Goal: Task Accomplishment & Management: Complete application form

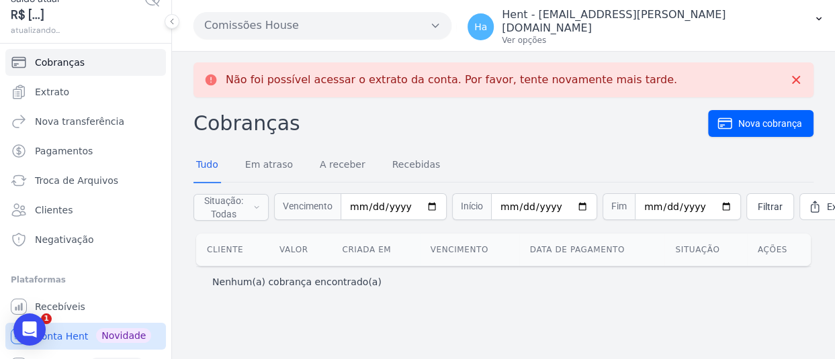
scroll to position [75, 0]
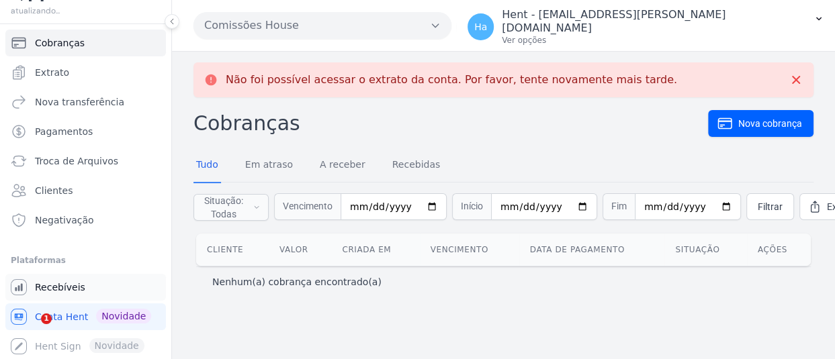
click at [66, 285] on span "Recebíveis" at bounding box center [60, 287] width 50 height 13
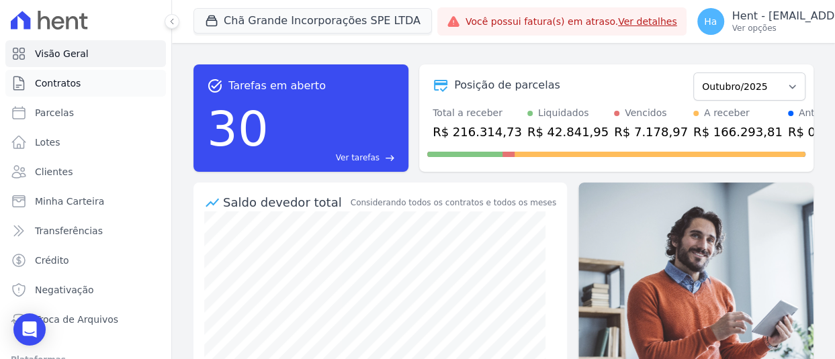
click at [73, 80] on span "Contratos" at bounding box center [58, 83] width 46 height 13
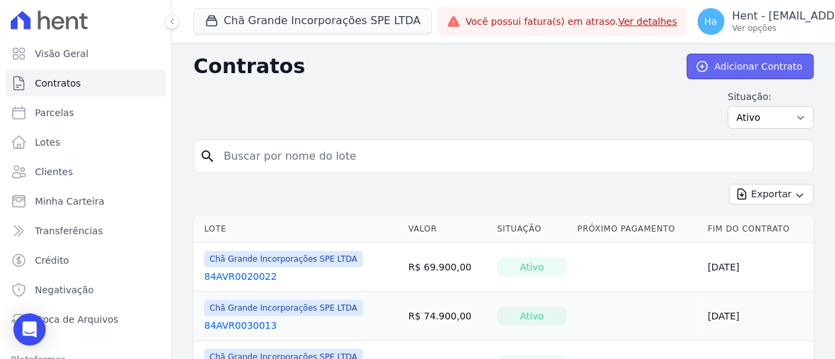
click at [752, 72] on link "Adicionar Contrato" at bounding box center [750, 67] width 127 height 26
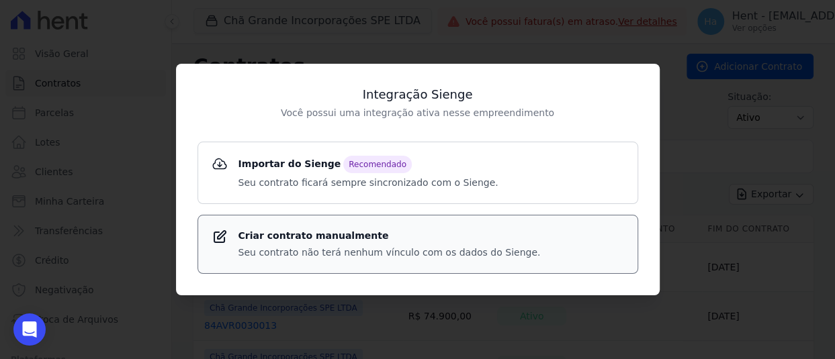
click at [374, 237] on strong "Criar contrato manualmente" at bounding box center [389, 236] width 302 height 14
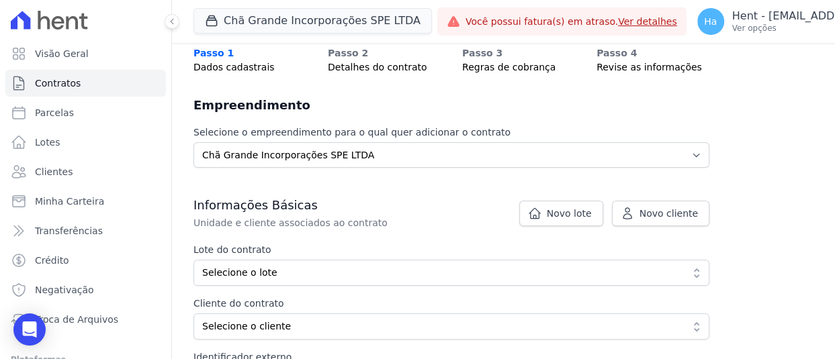
scroll to position [269, 0]
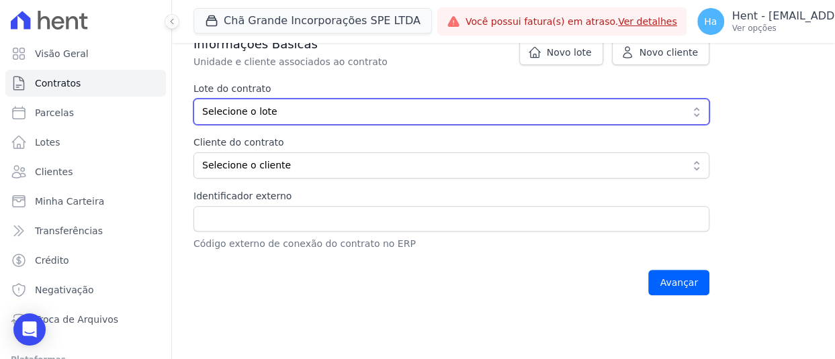
click at [273, 122] on button "Selecione o lote" at bounding box center [451, 112] width 516 height 26
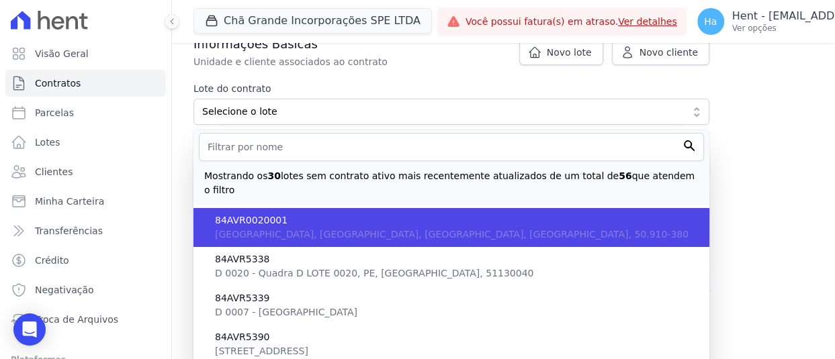
click at [298, 214] on span "84AVR0020001" at bounding box center [457, 221] width 484 height 14
type input "f0a7ca8d-09f1-48cf-851d-4afc32ea1e5d"
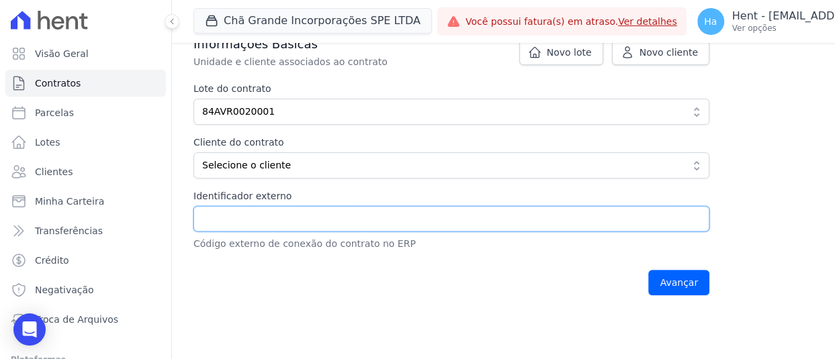
click at [265, 230] on input "Identificador externo" at bounding box center [451, 219] width 516 height 26
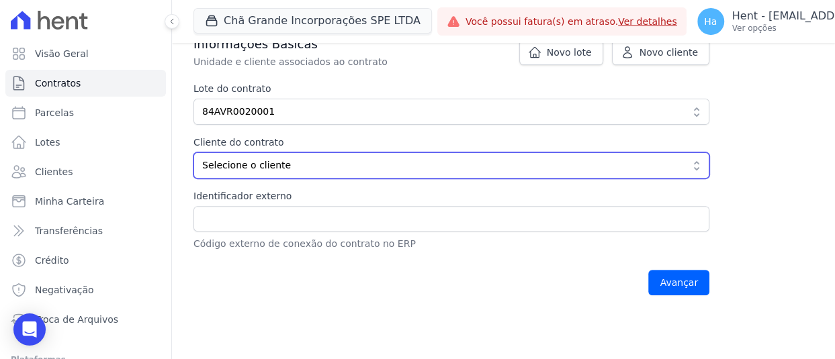
click at [264, 174] on button "Selecione o cliente" at bounding box center [451, 166] width 516 height 26
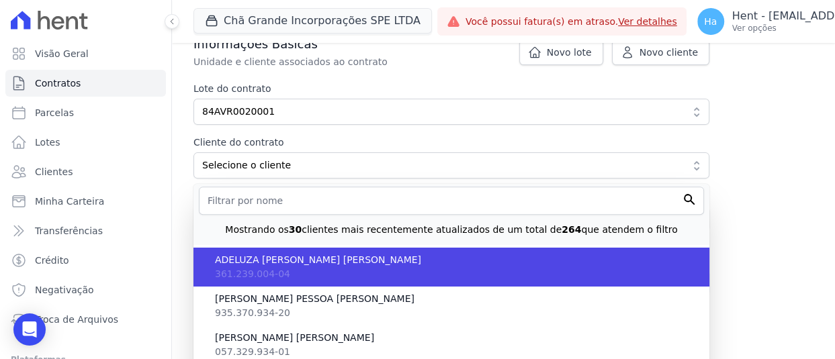
click at [262, 273] on span "361.239.004-04" at bounding box center [252, 274] width 75 height 11
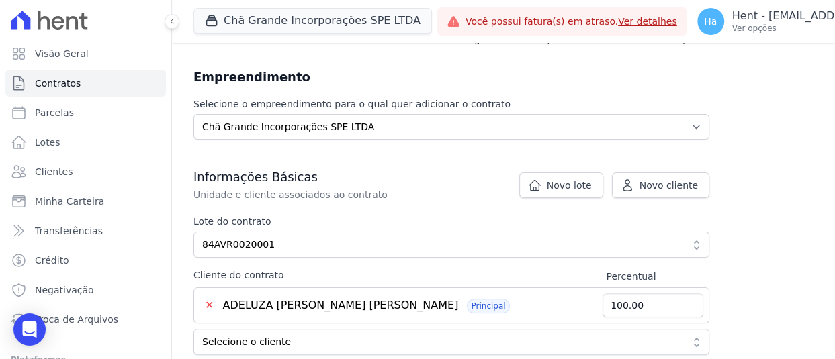
scroll to position [134, 0]
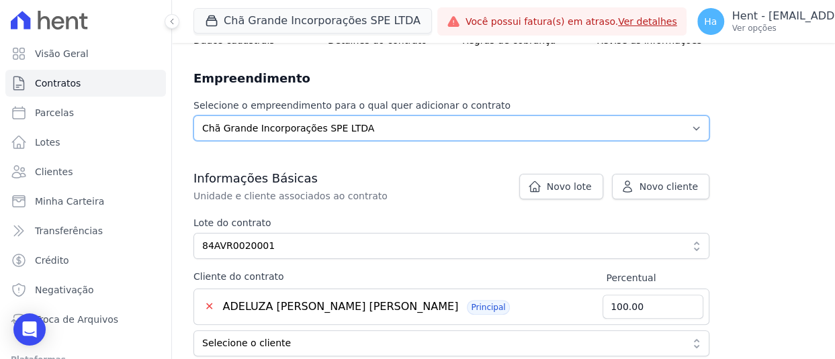
click at [435, 122] on select "Selecione o empreendimento Chã Grande Incorporações SPE LTDA" at bounding box center [451, 129] width 516 height 26
click at [257, 16] on button "Chã Grande Incorporações SPE LTDA" at bounding box center [312, 21] width 238 height 26
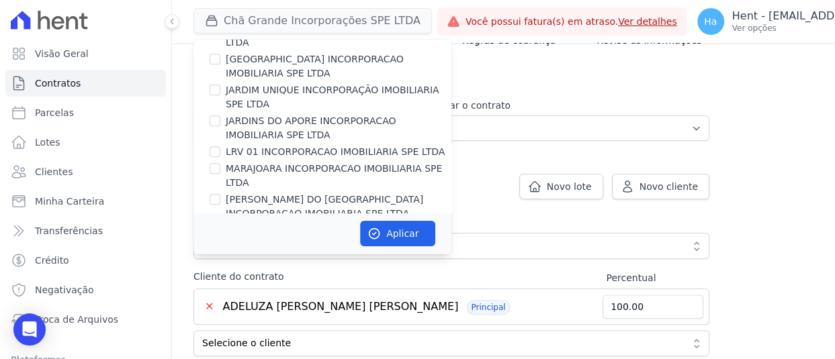
scroll to position [5063, 0]
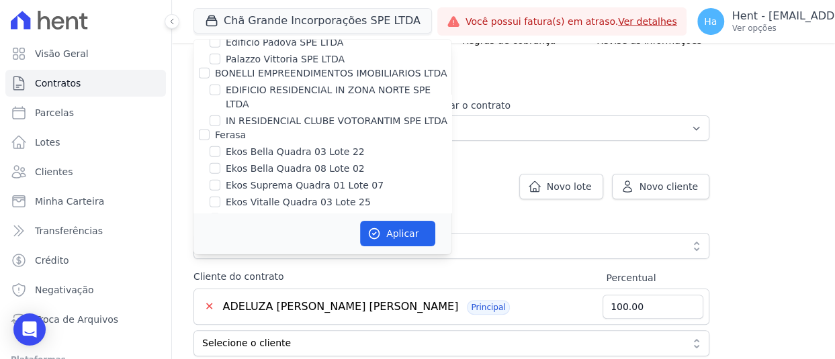
click at [208, 260] on div "Empreendimento Maracaípe Exemplo LTDA" at bounding box center [322, 267] width 258 height 14
click at [211, 261] on input "Empreendimento Maracaípe Exemplo LTDA" at bounding box center [215, 266] width 11 height 11
checkbox input "true"
click at [384, 226] on button "Aplicar" at bounding box center [397, 234] width 75 height 26
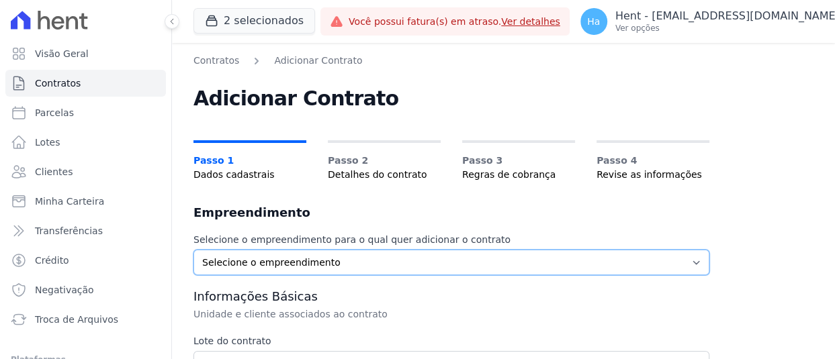
click at [316, 257] on select "Selecione o empreendimento Chã Grande Incorporações SPE LTDA Empreendimento Mar…" at bounding box center [451, 263] width 516 height 26
select select "62b5ef97-e059-44b4-af42-820fab1f9ca0"
click at [193, 250] on select "Selecione o empreendimento Chã Grande Incorporações SPE LTDA Empreendimento Mar…" at bounding box center [451, 263] width 516 height 26
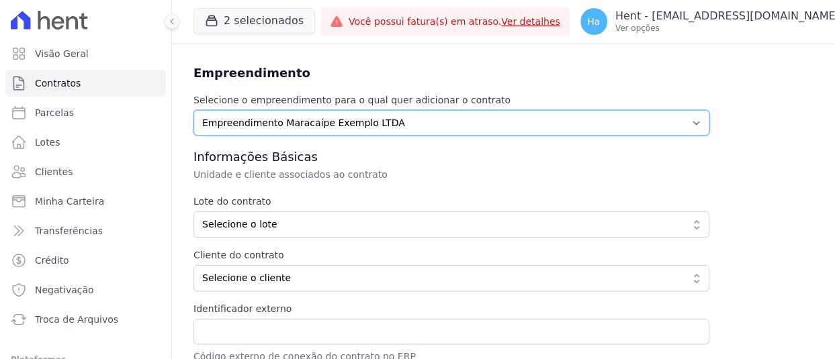
scroll to position [202, 0]
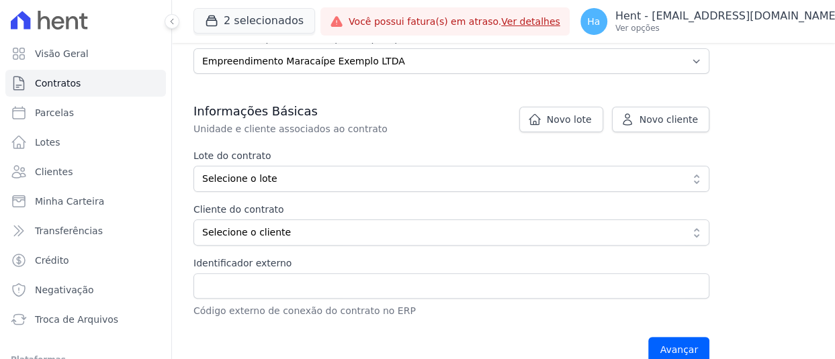
click at [255, 154] on label "Lote do contrato" at bounding box center [451, 156] width 516 height 14
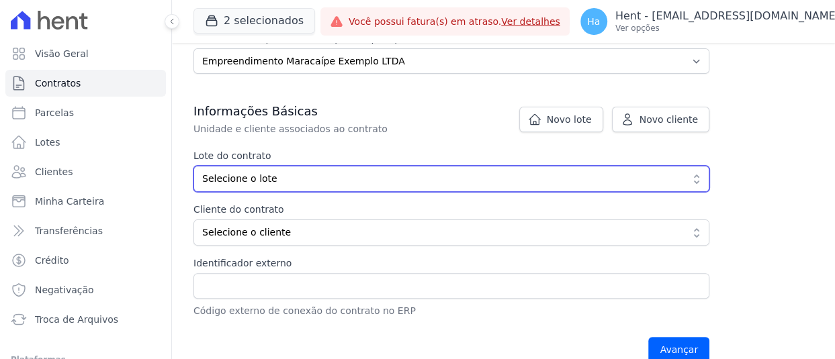
click at [255, 181] on span "Selecione o lote" at bounding box center [442, 179] width 480 height 14
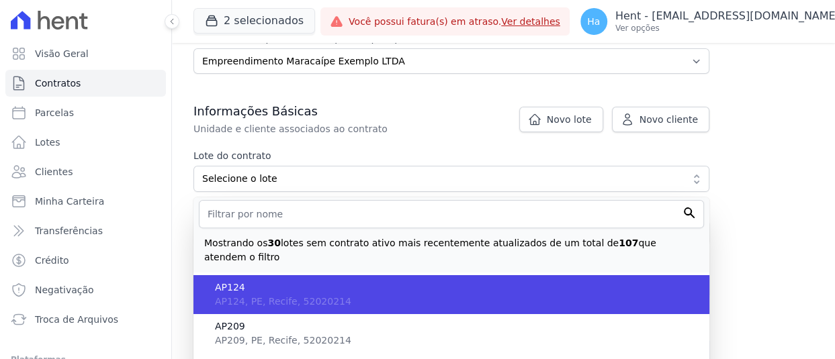
click at [256, 296] on span "AP124, PE, Recife, 52020214" at bounding box center [283, 301] width 136 height 11
type input "f39d5708-a06f-453e-afd5-d1a47430bcc2"
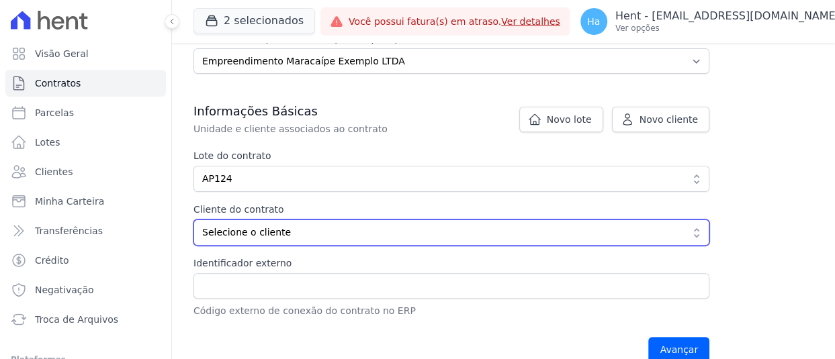
click at [240, 238] on span "Selecione o cliente" at bounding box center [442, 233] width 480 height 14
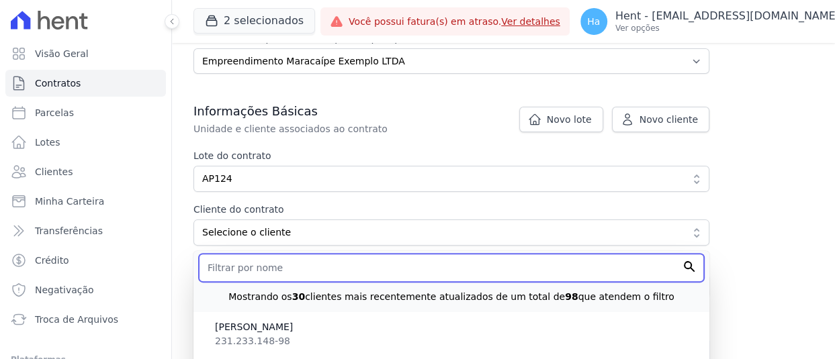
click at [245, 267] on input "text" at bounding box center [451, 268] width 505 height 28
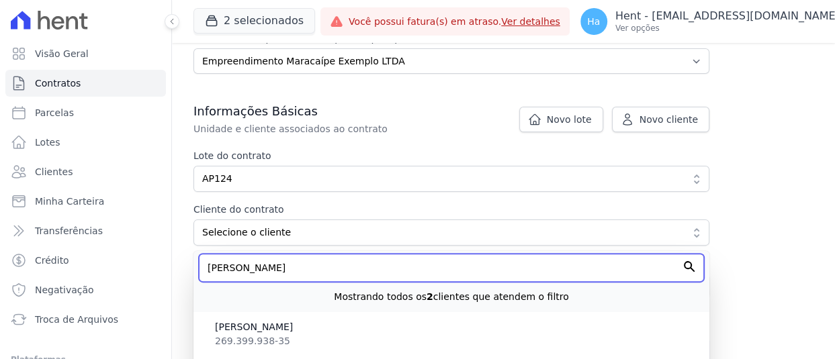
scroll to position [269, 0]
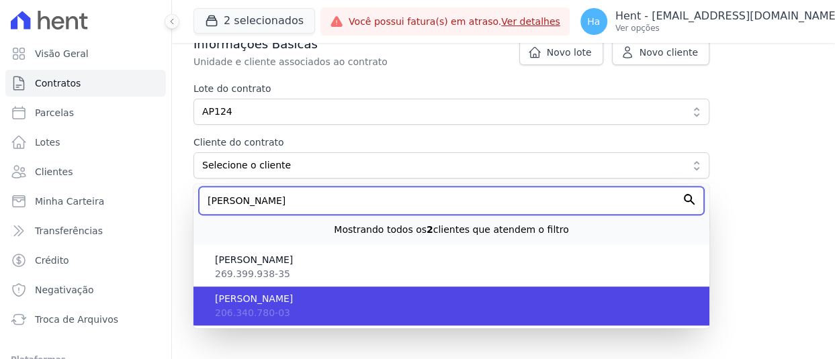
type input "adrian"
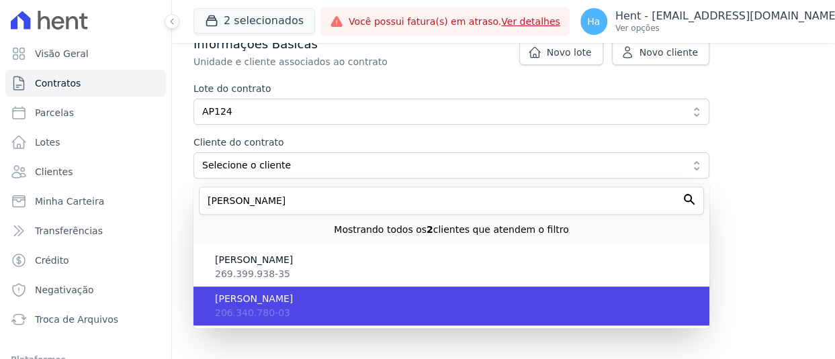
click at [243, 308] on span "206.340.780-03" at bounding box center [252, 313] width 75 height 11
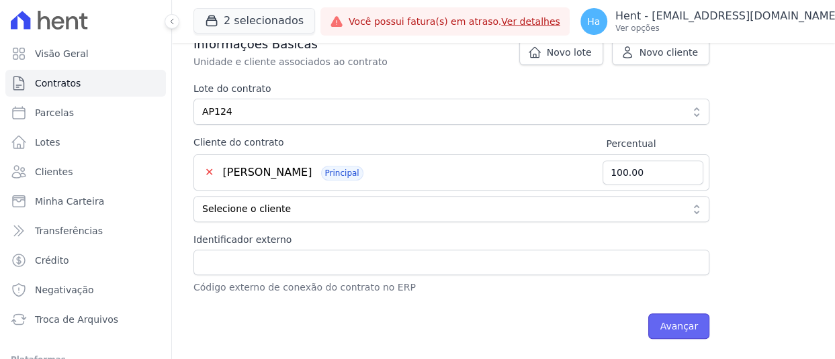
click at [684, 327] on input "Avançar" at bounding box center [678, 327] width 61 height 26
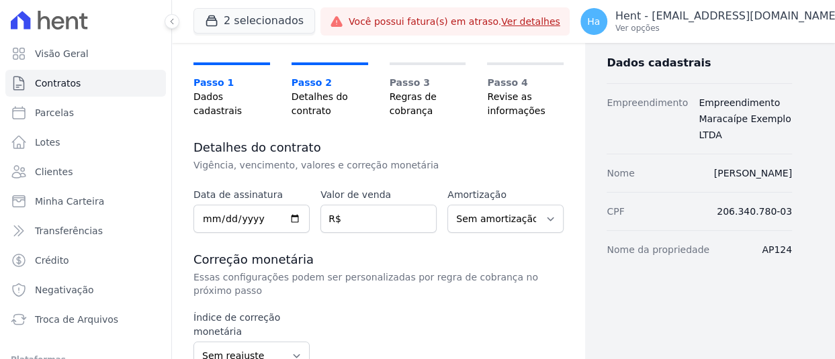
scroll to position [67, 0]
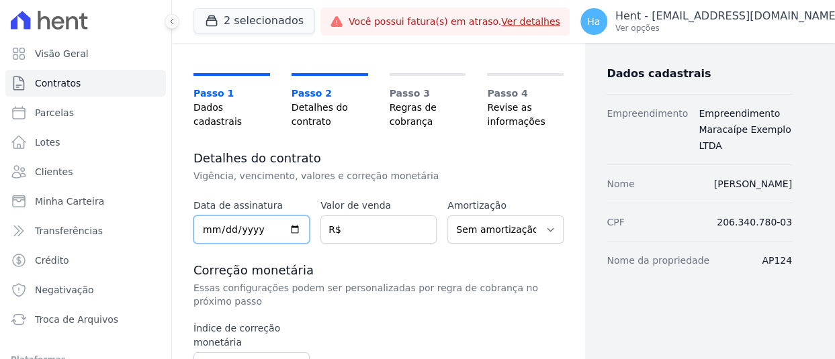
click at [208, 229] on input "date" at bounding box center [251, 230] width 116 height 28
type input "[DATE]"
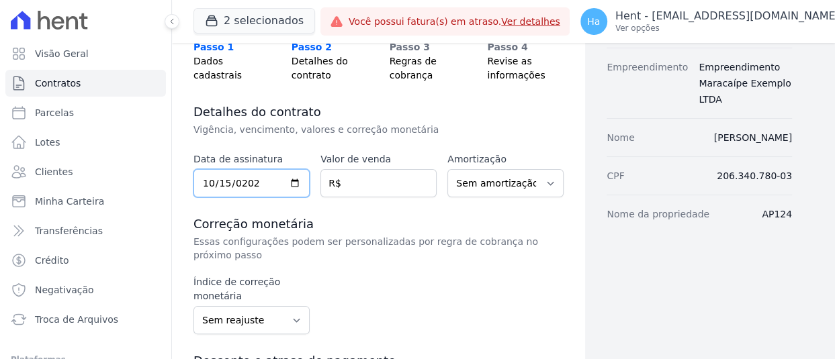
scroll to position [134, 0]
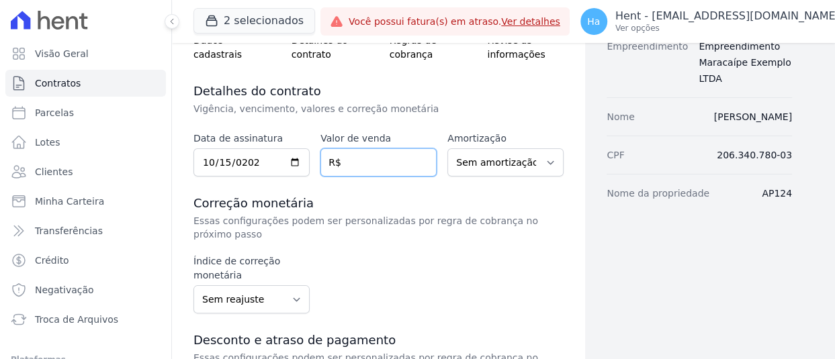
click at [360, 154] on input "number" at bounding box center [378, 162] width 116 height 28
type input "150000.00"
click at [403, 255] on div "Índice de correção monetária Sem reajuste Média dos últimos 12 meses acumulado …" at bounding box center [378, 284] width 370 height 59
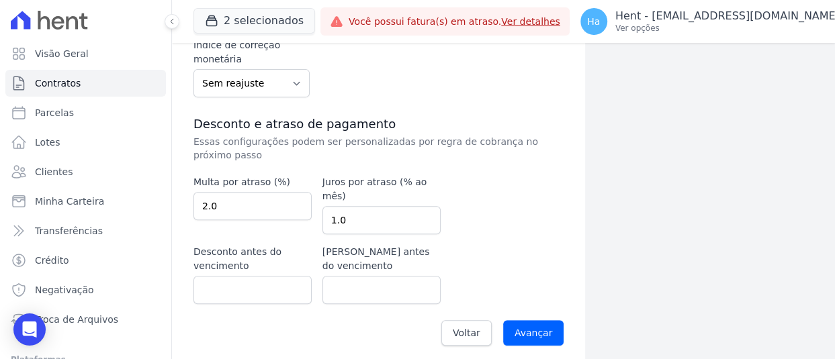
scroll to position [357, 0]
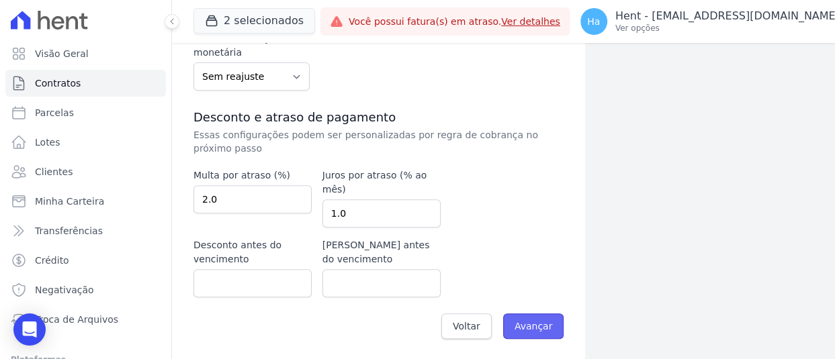
click at [533, 325] on input "Avançar" at bounding box center [533, 327] width 61 height 26
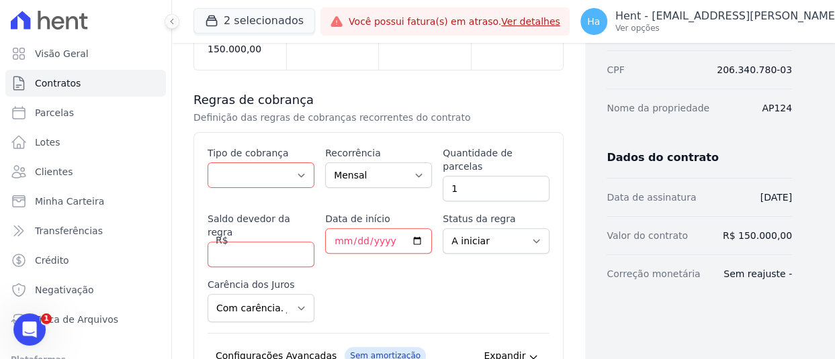
scroll to position [269, 0]
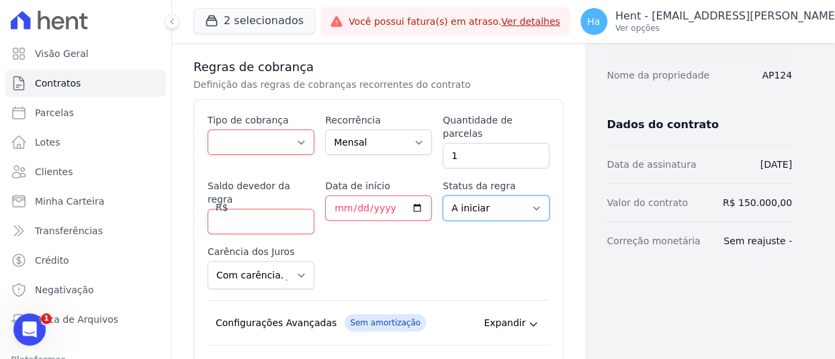
click at [531, 195] on select "A iniciar Em aberto" at bounding box center [496, 208] width 107 height 26
click at [251, 25] on button "2 selecionados" at bounding box center [254, 21] width 122 height 26
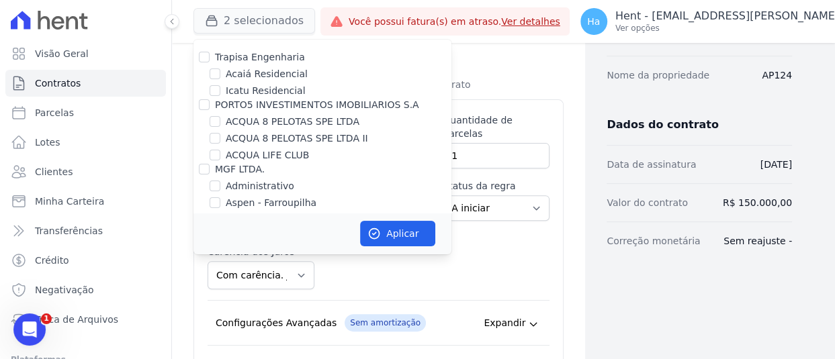
scroll to position [8904, 0]
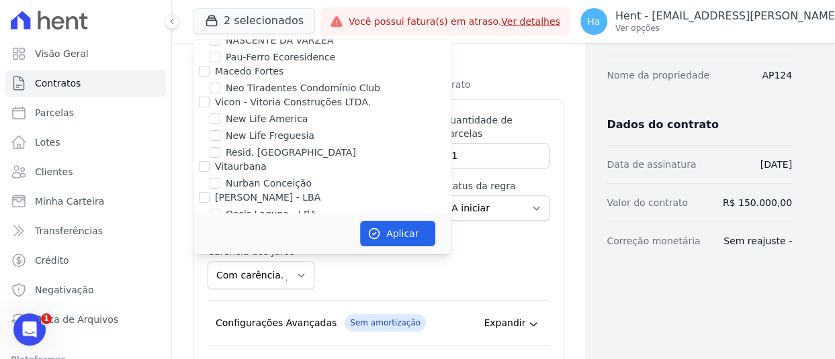
checkbox input "true"
click at [386, 241] on button "Aplicar" at bounding box center [397, 234] width 75 height 26
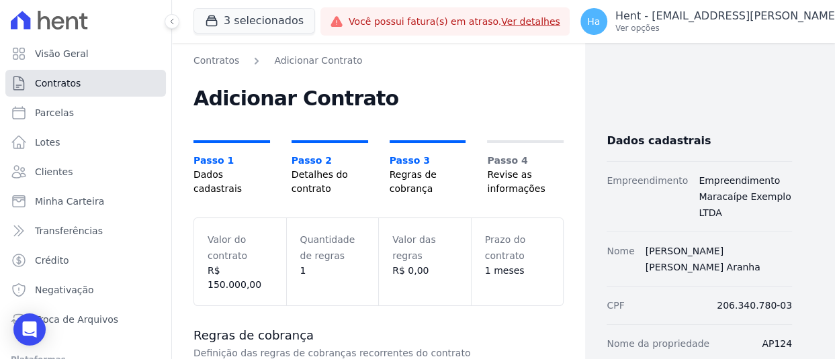
click at [59, 86] on span "Contratos" at bounding box center [58, 83] width 46 height 13
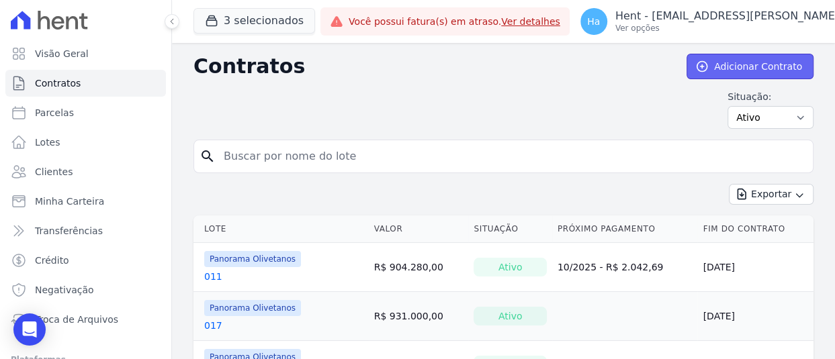
click at [756, 67] on link "Adicionar Contrato" at bounding box center [750, 67] width 127 height 26
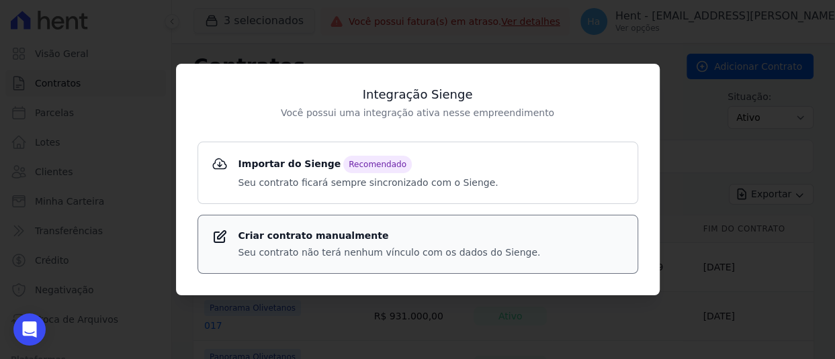
click at [343, 250] on p "Seu contrato não terá nenhum vínculo com os dados do Sienge." at bounding box center [389, 253] width 302 height 14
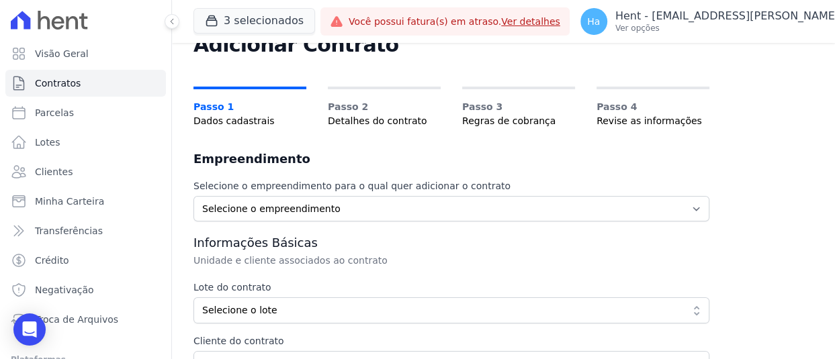
scroll to position [134, 0]
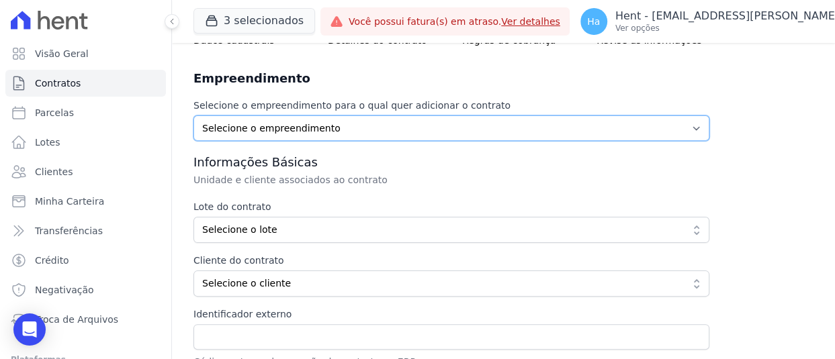
drag, startPoint x: 312, startPoint y: 128, endPoint x: 324, endPoint y: 136, distance: 14.9
click at [312, 128] on select "Selecione o empreendimento Chã Grande Incorporações SPE LTDA Empreendimento Mar…" at bounding box center [451, 129] width 516 height 26
click at [356, 135] on select "Selecione o empreendimento Chã Grande Incorporações SPE LTDA Empreendimento Mar…" at bounding box center [451, 129] width 516 height 26
select select "a3332997-47d9-49c8-b893-53819314399a"
click at [193, 116] on select "Selecione o empreendimento Chã Grande Incorporações SPE LTDA Empreendimento Mar…" at bounding box center [451, 129] width 516 height 26
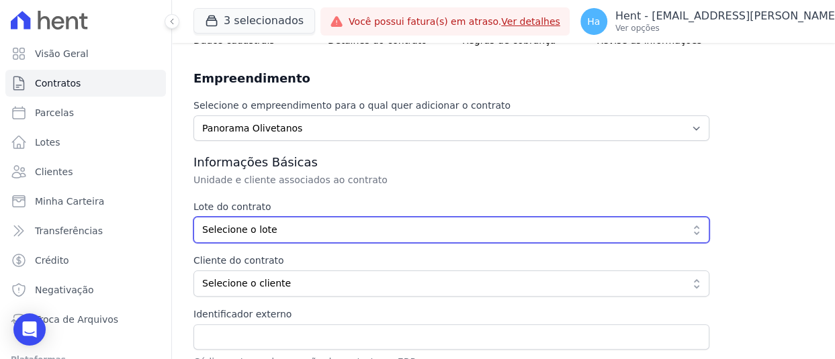
click at [236, 234] on span "Selecione o lote" at bounding box center [442, 230] width 480 height 14
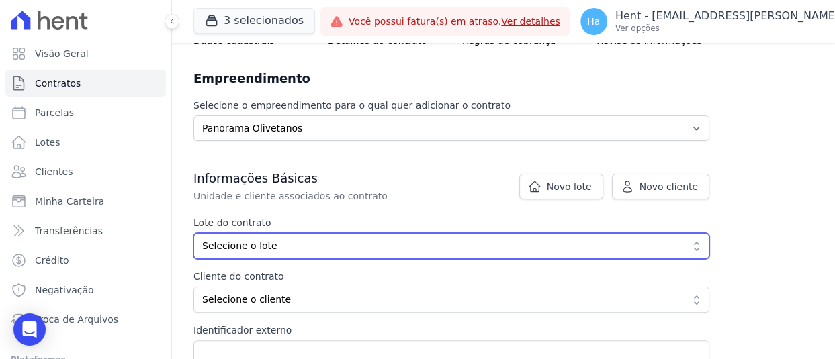
click at [255, 247] on span "Selecione o lote" at bounding box center [442, 246] width 480 height 14
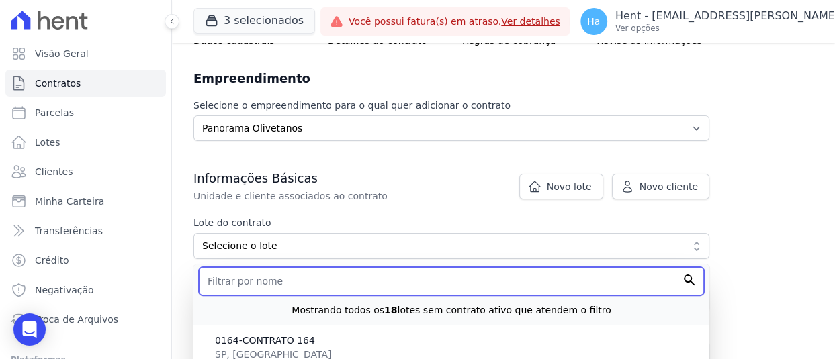
click at [259, 285] on input "text" at bounding box center [451, 281] width 505 height 28
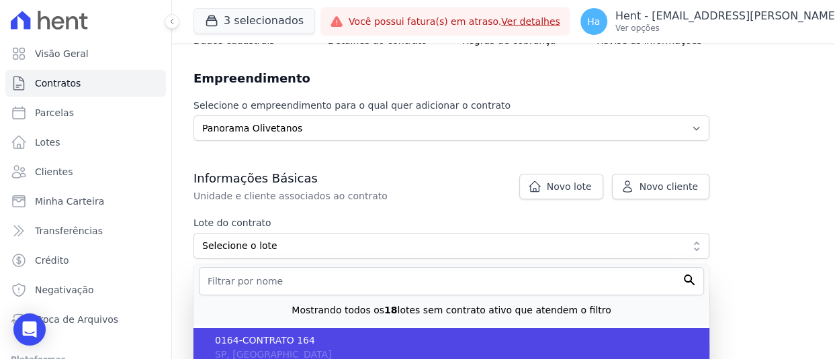
click at [285, 342] on span "0164-CONTRATO 164" at bounding box center [457, 341] width 484 height 14
type input "51178dc6-f11e-489f-b4b4-15509f813a8a"
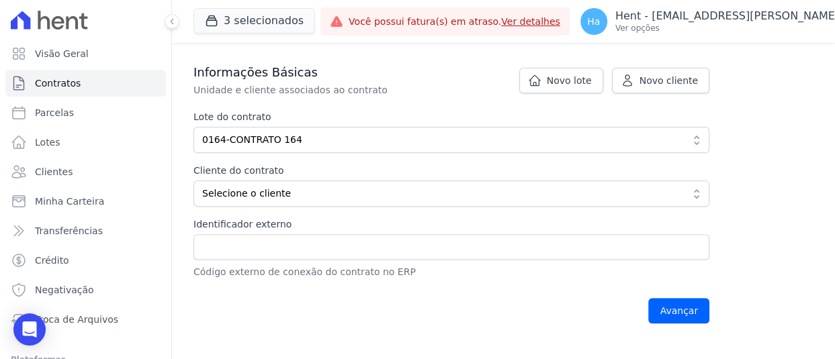
scroll to position [269, 0]
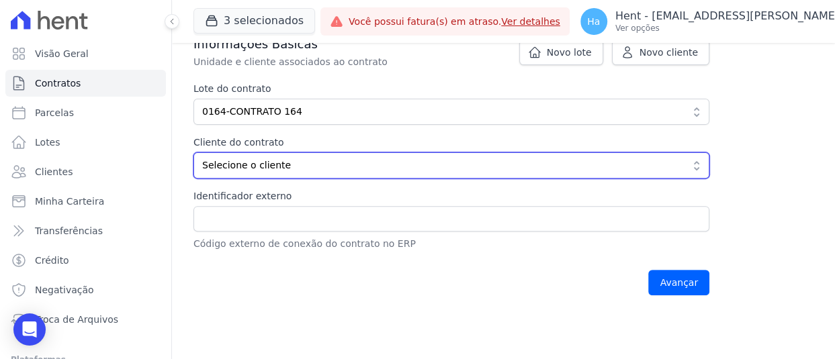
click at [265, 166] on span "Selecione o cliente" at bounding box center [442, 166] width 480 height 14
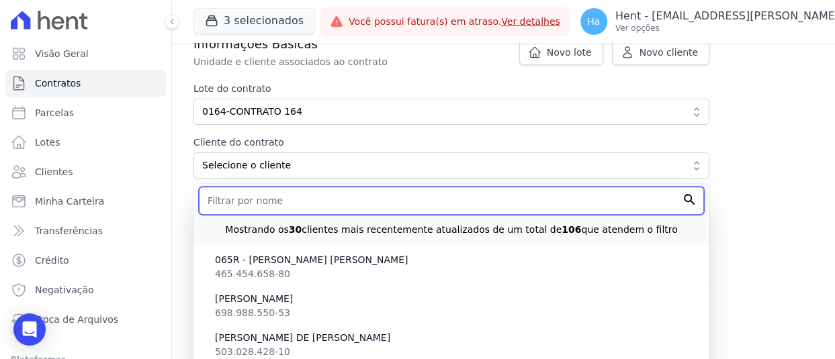
click at [267, 195] on input "text" at bounding box center [451, 201] width 505 height 28
type input "Arlete"
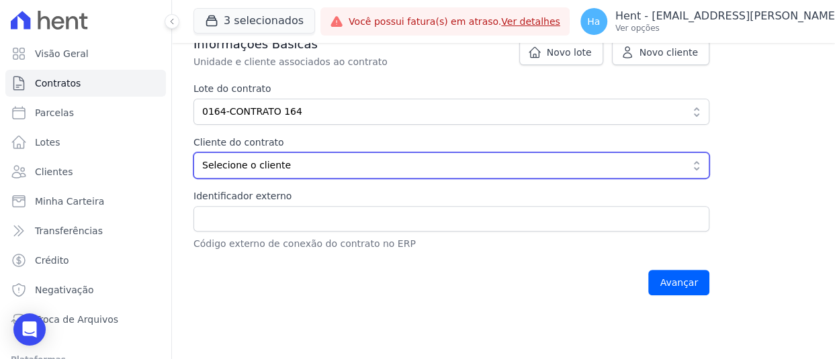
click at [293, 171] on span "Selecione o cliente" at bounding box center [442, 166] width 480 height 14
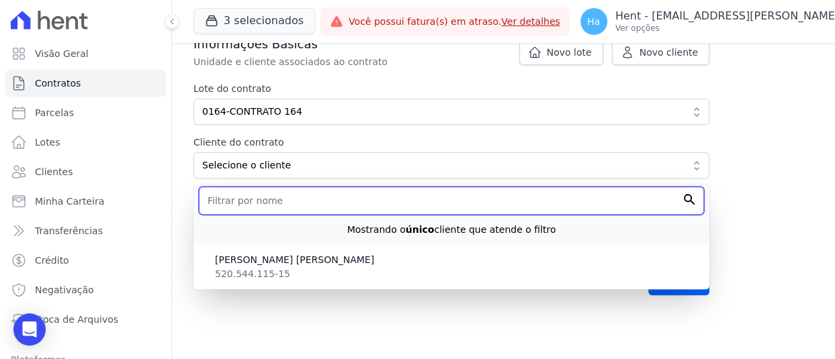
click at [270, 200] on input "text" at bounding box center [451, 201] width 505 height 28
paste input "ARLETE [PERSON_NAME]"
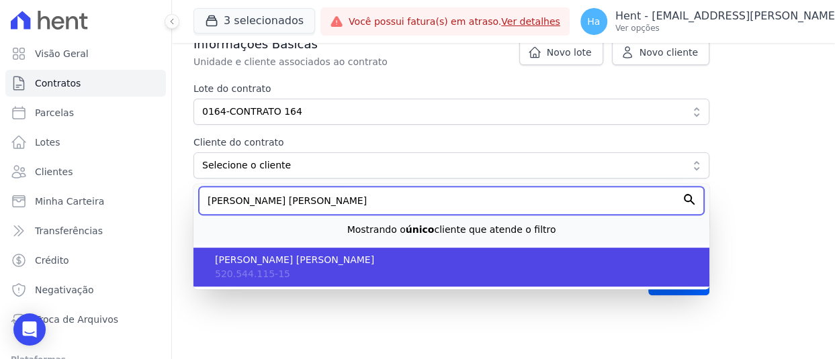
type input "ARLETE [PERSON_NAME]"
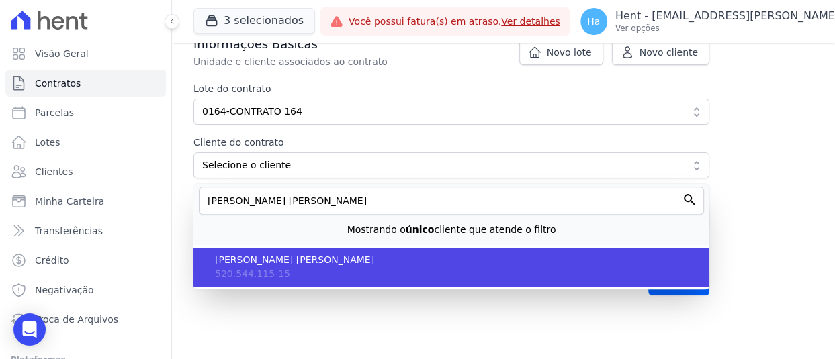
click at [318, 265] on span "ARLETE [PERSON_NAME]" at bounding box center [457, 260] width 484 height 14
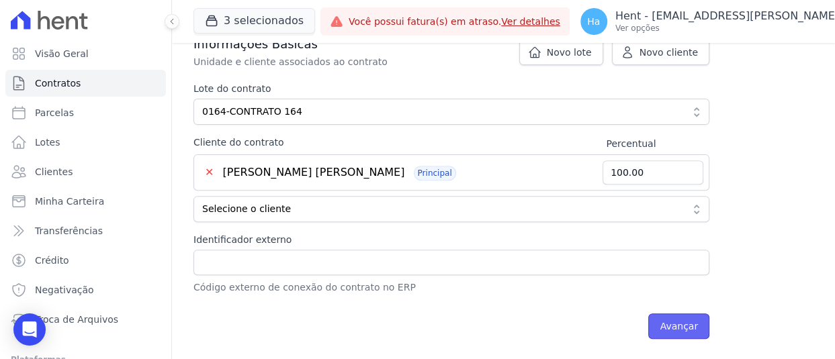
click at [676, 328] on input "Avançar" at bounding box center [678, 327] width 61 height 26
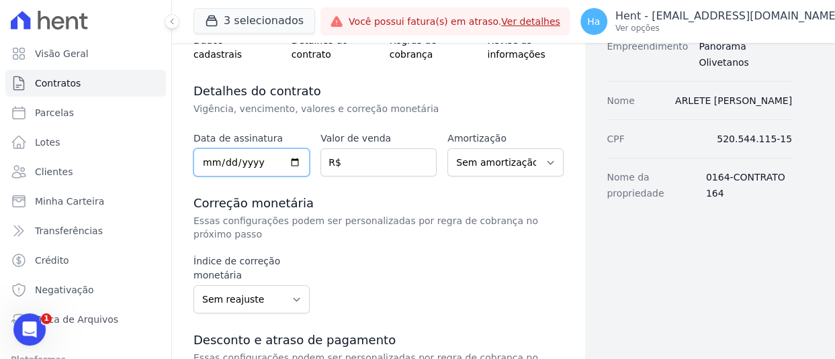
click at [201, 150] on input "date" at bounding box center [251, 162] width 116 height 28
click at [248, 171] on input "20205-09-01" at bounding box center [251, 162] width 116 height 28
click at [250, 167] on input "20205-09-01" at bounding box center [251, 162] width 116 height 28
click at [254, 158] on input "20205-09-01" at bounding box center [251, 162] width 116 height 28
click at [271, 160] on input "20205-09-01" at bounding box center [251, 162] width 116 height 28
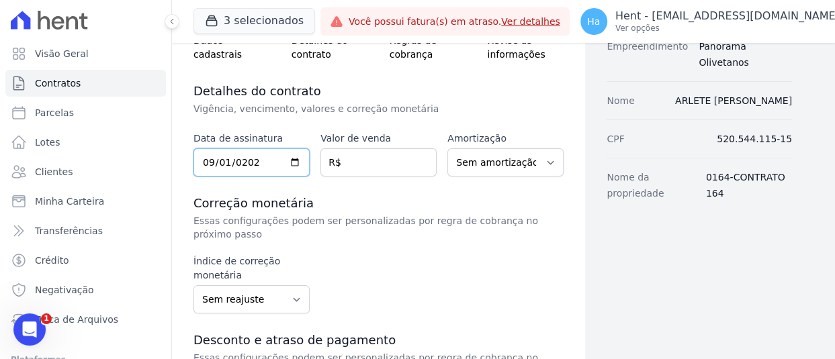
type input "2025-09-01"
click at [383, 163] on input "number" at bounding box center [378, 162] width 116 height 28
paste input "863.86000"
click at [356, 163] on input "863.86000" at bounding box center [378, 162] width 116 height 28
click at [369, 164] on input "86386000" at bounding box center [378, 162] width 116 height 28
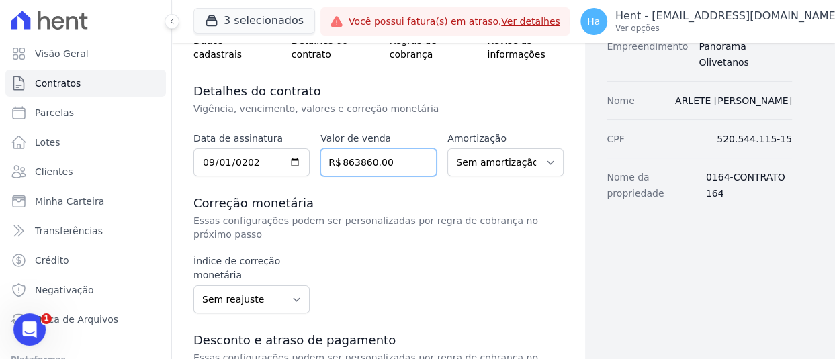
type input "863860.00"
click at [531, 270] on div "Índice de correção monetária Sem reajuste Média dos últimos 12 meses acumulado …" at bounding box center [378, 284] width 370 height 59
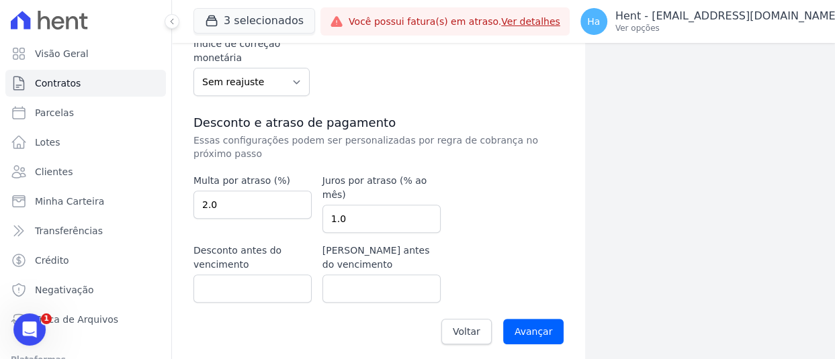
scroll to position [357, 0]
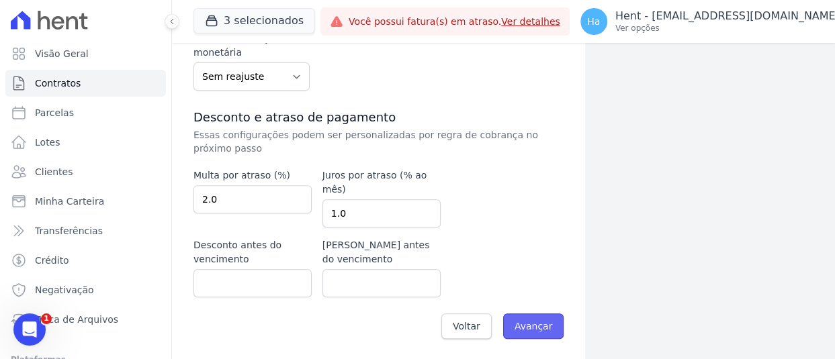
click at [539, 323] on input "Avançar" at bounding box center [533, 327] width 61 height 26
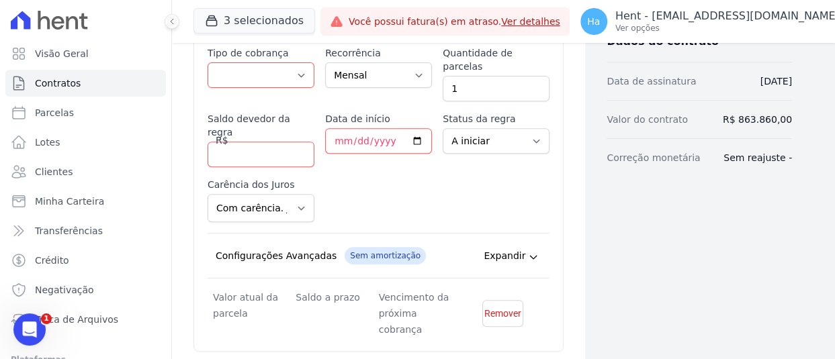
scroll to position [202, 0]
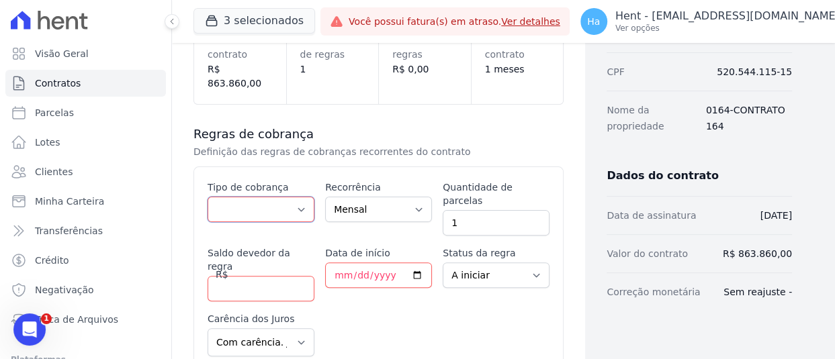
click at [264, 202] on select "Parcela Normal Entrada Sinal Intercalada Chaves Pré-chaves Pós-chaves Impostos …" at bounding box center [261, 210] width 107 height 26
select select "deposit"
click at [208, 197] on select "Parcela Normal Entrada Sinal Intercalada Chaves Pré-chaves Pós-chaves Impostos …" at bounding box center [261, 210] width 107 height 26
click at [339, 263] on input "Data de início" at bounding box center [378, 276] width 107 height 26
type input "[DATE]"
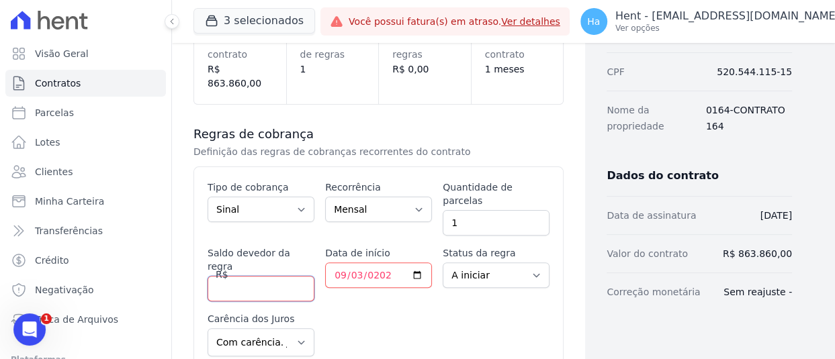
click at [238, 276] on input "Saldo devedor da regra" at bounding box center [261, 289] width 107 height 26
type input "1500.00"
drag, startPoint x: 485, startPoint y: 270, endPoint x: 493, endPoint y: 257, distance: 15.7
click at [486, 269] on div "Esse tipo de parcela não entra no saldo devedor do contrato. Tipo de cobrança P…" at bounding box center [379, 334] width 342 height 306
click at [493, 263] on select "A iniciar Em aberto" at bounding box center [496, 276] width 107 height 26
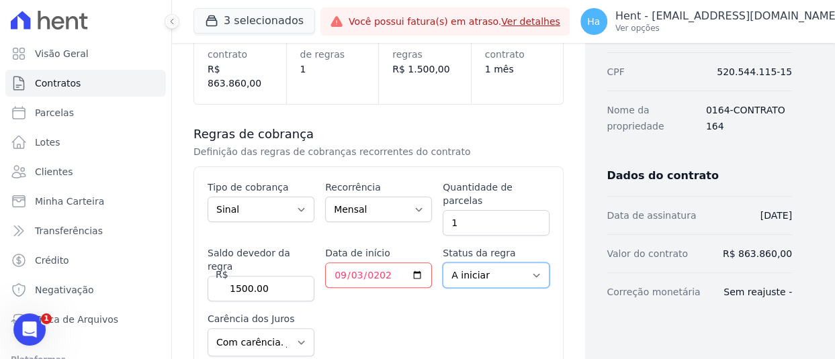
click at [443, 263] on select "A iniciar Em aberto" at bounding box center [496, 276] width 107 height 26
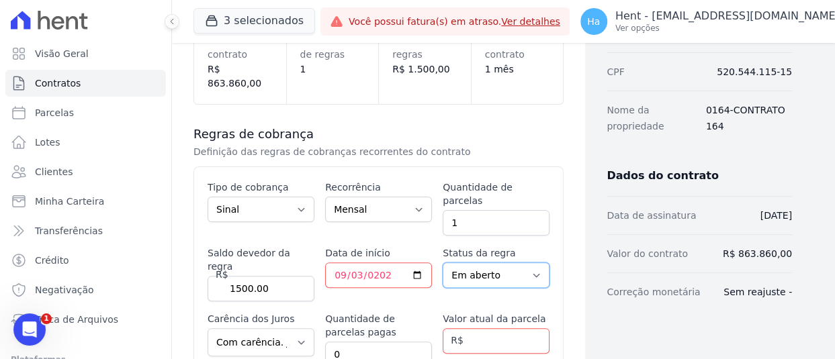
drag, startPoint x: 483, startPoint y: 247, endPoint x: 481, endPoint y: 258, distance: 10.9
click at [483, 263] on select "A iniciar Em aberto" at bounding box center [496, 276] width 107 height 26
select select "not_started"
click at [443, 263] on select "A iniciar Em aberto" at bounding box center [496, 276] width 107 height 26
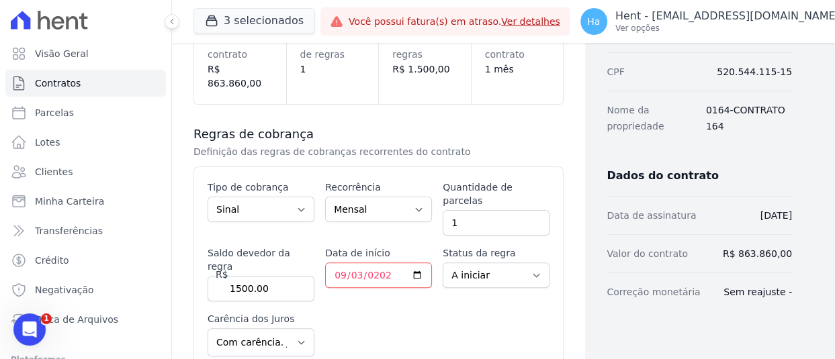
click at [486, 291] on div "Esse tipo de parcela não entra no saldo devedor do contrato. Tipo de cobrança P…" at bounding box center [379, 334] width 342 height 306
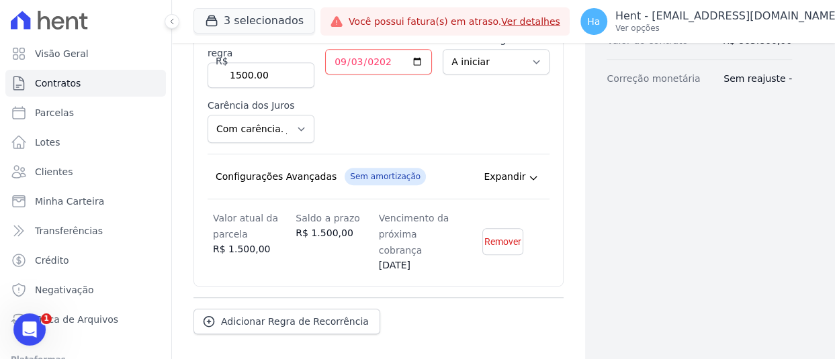
scroll to position [417, 0]
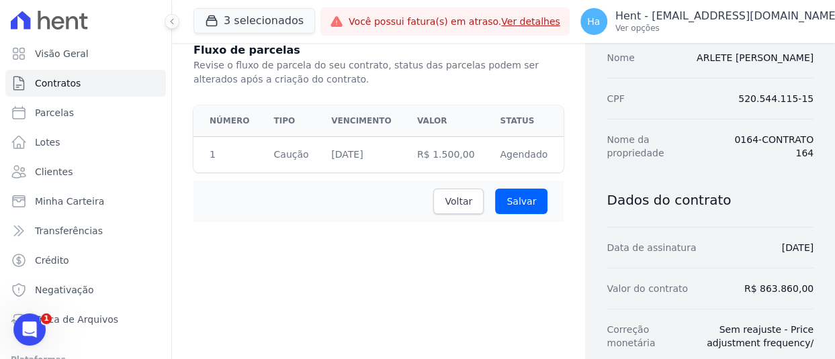
scroll to position [269, 0]
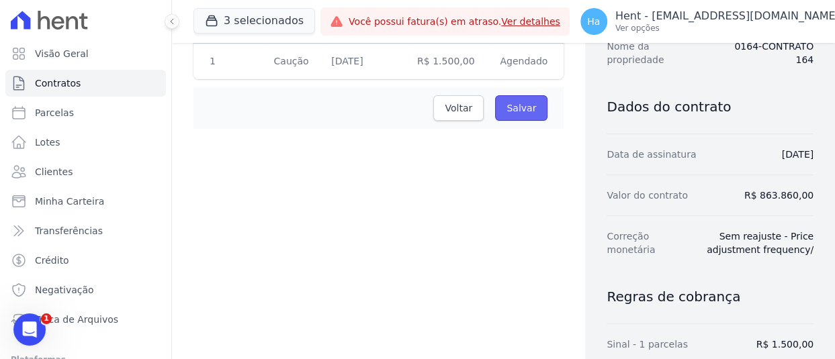
click at [516, 107] on input "Salvar" at bounding box center [521, 108] width 52 height 26
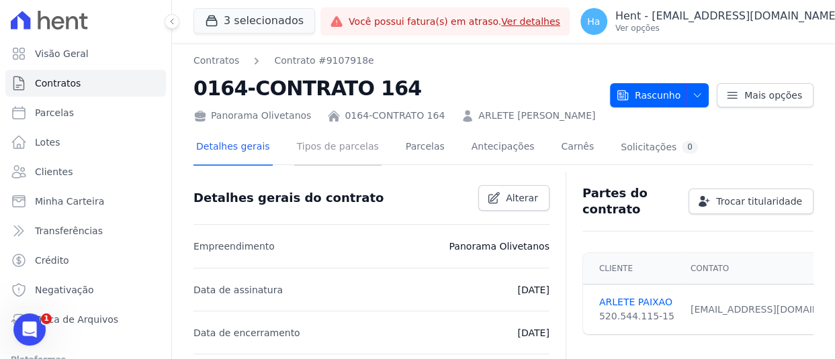
click at [335, 148] on link "Tipos de parcelas" at bounding box center [337, 148] width 87 height 36
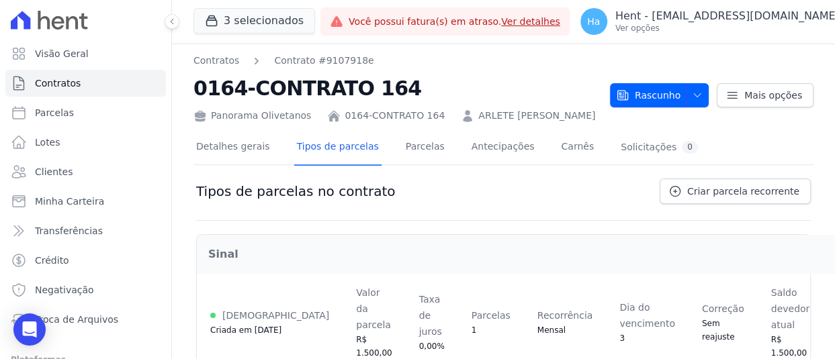
scroll to position [33, 0]
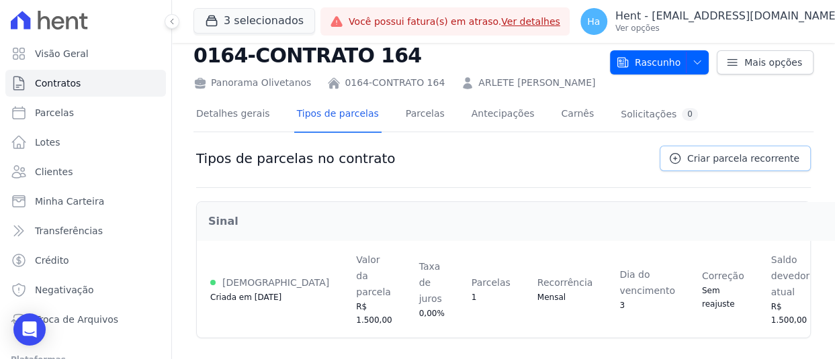
click at [744, 155] on span "Criar parcela recorrente" at bounding box center [743, 158] width 112 height 13
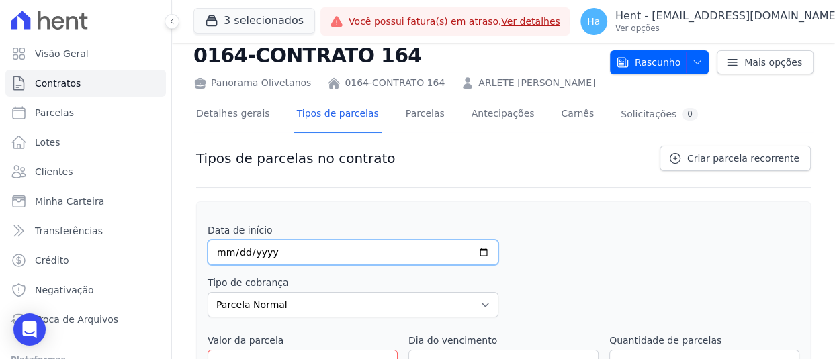
click at [216, 255] on input "date" at bounding box center [353, 253] width 291 height 26
type input "[DATE]"
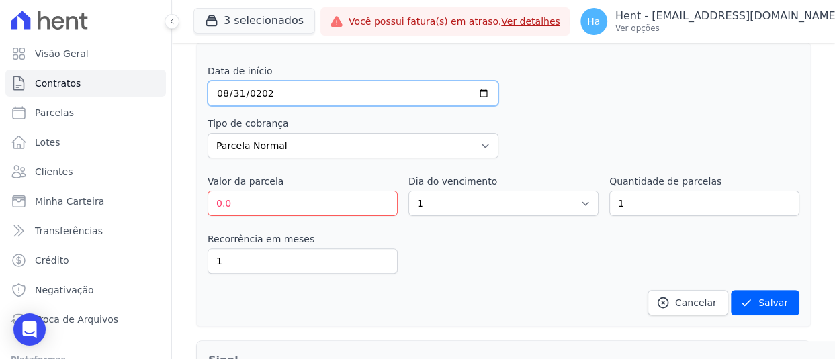
scroll to position [234, 0]
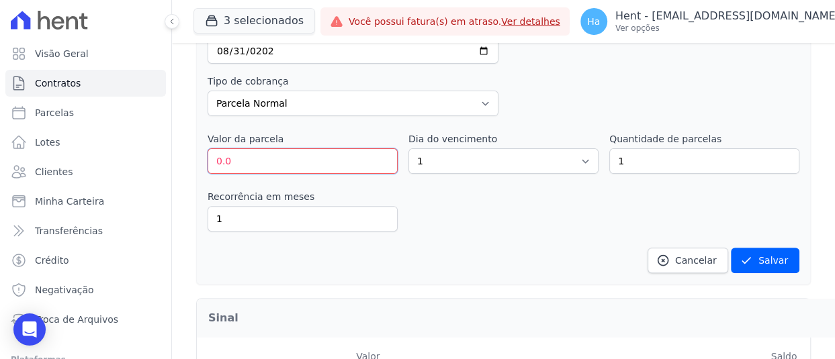
click at [247, 154] on input "0.0" at bounding box center [303, 161] width 190 height 26
type input "0"
type input "100.00"
click at [427, 158] on select "1 2 3 4 5 6 7 8 9 10 11 12 13 14 15 16 17 18 19 20 21 22 23 24 25 26 27 28 29 3…" at bounding box center [503, 161] width 190 height 26
select select "31"
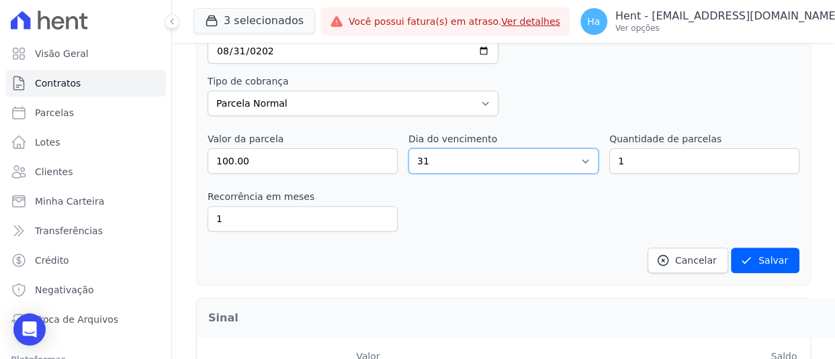
click at [408, 148] on select "1 2 3 4 5 6 7 8 9 10 11 12 13 14 15 16 17 18 19 20 21 22 23 24 25 26 27 28 29 3…" at bounding box center [503, 161] width 190 height 26
click at [459, 238] on div "Data de início 2028-08-31 Tipo de cobrança Parcela Normal Entrada Sinal Interca…" at bounding box center [504, 147] width 592 height 251
click at [763, 258] on button "Salvar" at bounding box center [765, 261] width 69 height 26
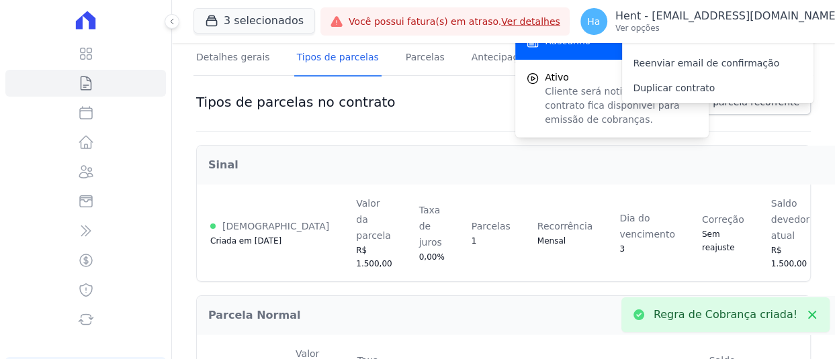
scroll to position [0, 0]
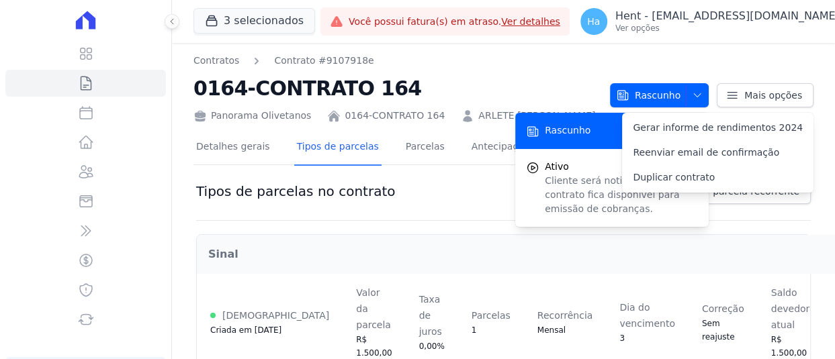
click at [426, 173] on div at bounding box center [503, 170] width 620 height 11
click at [333, 155] on link "Tipos de parcelas" at bounding box center [337, 148] width 87 height 36
click at [779, 200] on link "Criar parcela recorrente" at bounding box center [735, 192] width 151 height 26
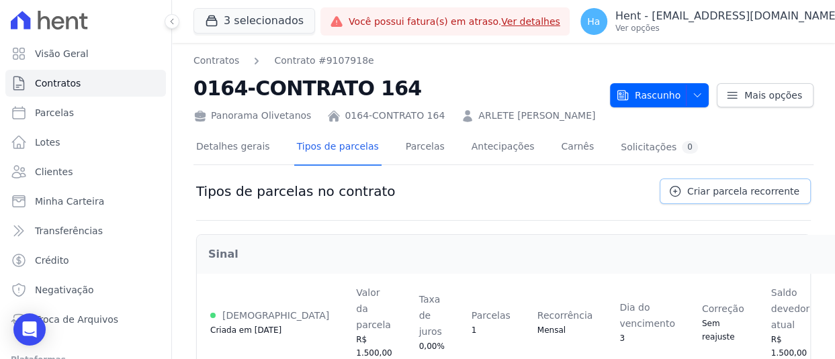
click at [712, 189] on span "Criar parcela recorrente" at bounding box center [743, 191] width 112 height 13
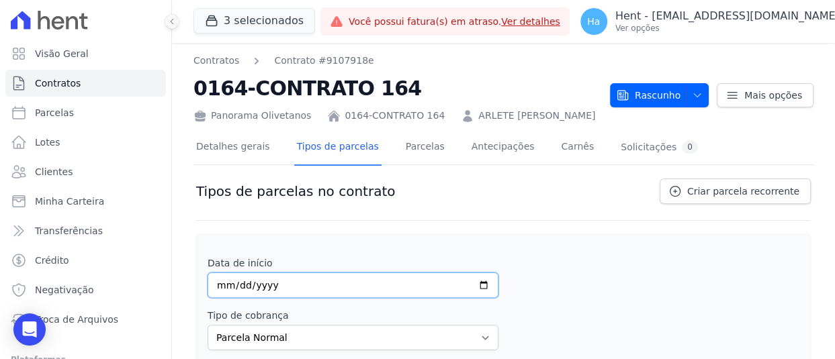
click at [218, 290] on input "date" at bounding box center [353, 286] width 291 height 26
type input "2025-11-30"
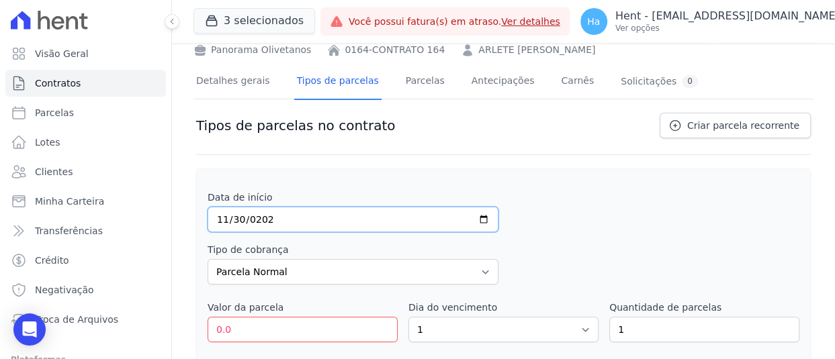
scroll to position [134, 0]
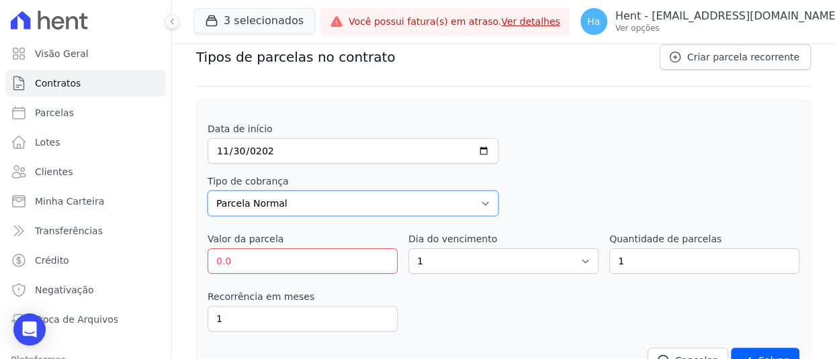
click at [262, 193] on select "Parcela Normal Entrada Sinal Intercalada Chaves Pré-chaves Pós-chaves Impostos …" at bounding box center [353, 204] width 291 height 26
select select "interleaved"
click at [208, 191] on select "Parcela Normal Entrada Sinal Intercalada Chaves Pré-chaves Pós-chaves Impostos …" at bounding box center [353, 204] width 291 height 26
click at [218, 263] on input "0.0" at bounding box center [303, 262] width 190 height 26
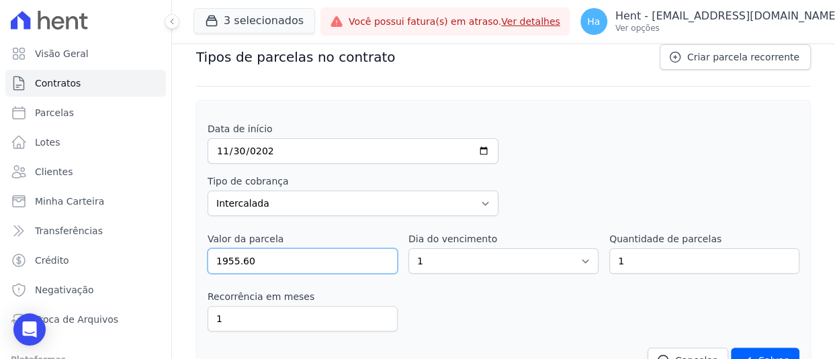
click at [256, 268] on input "1955.60" at bounding box center [303, 262] width 190 height 26
click at [238, 263] on input "1955.60" at bounding box center [303, 262] width 190 height 26
type input "195560.00"
click at [511, 293] on div "Recorrência em meses 1 in_advance" at bounding box center [504, 311] width 592 height 42
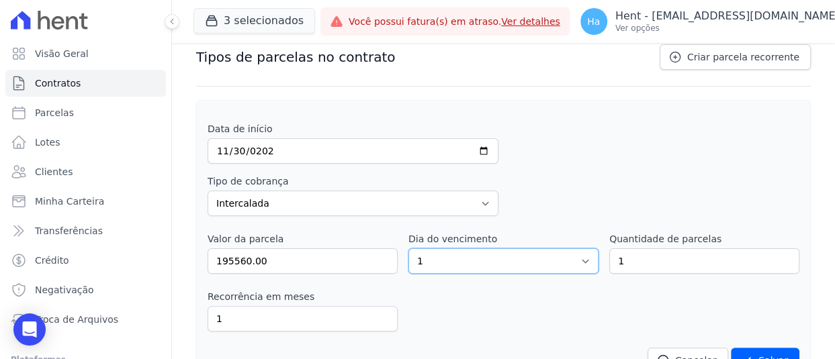
click at [498, 264] on select "1 2 3 4 5 6 7 8 9 10 11 12 13 14 15 16 17 18 19 20 21 22 23 24 25 26 27 28 29 3…" at bounding box center [503, 262] width 190 height 26
select select "30"
click at [408, 249] on select "1 2 3 4 5 6 7 8 9 10 11 12 13 14 15 16 17 18 19 20 21 22 23 24 25 26 27 28 29 3…" at bounding box center [503, 262] width 190 height 26
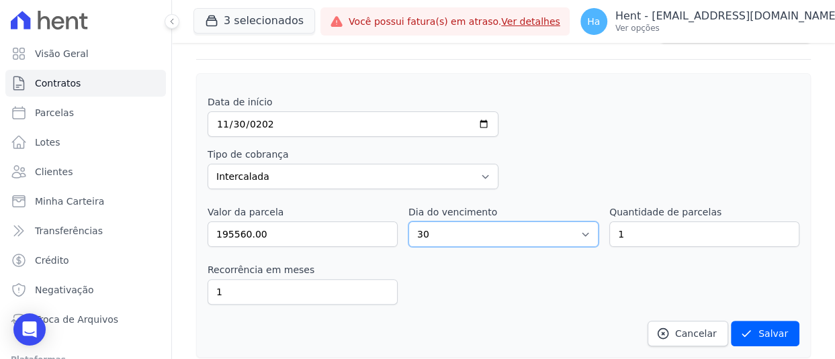
scroll to position [202, 0]
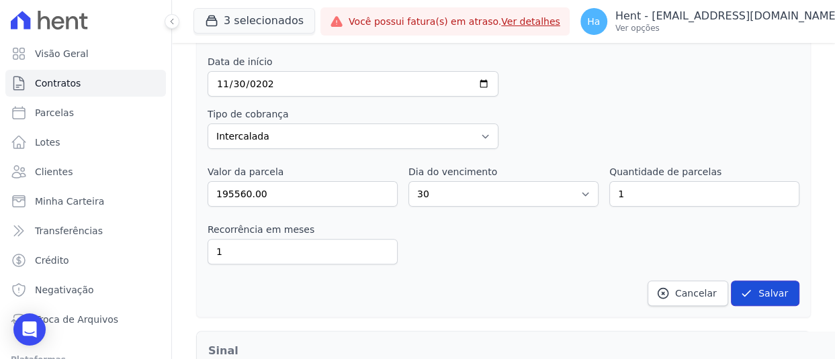
click at [750, 290] on button "Salvar" at bounding box center [765, 294] width 69 height 26
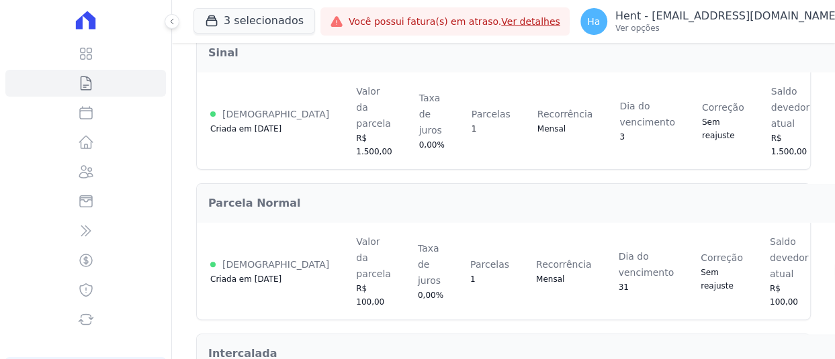
scroll to position [0, 0]
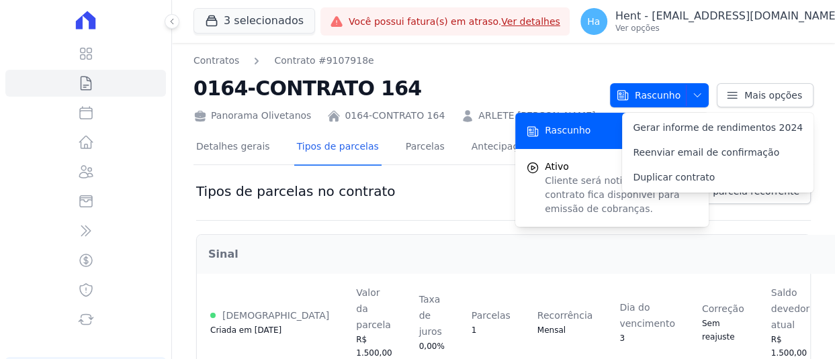
drag, startPoint x: 400, startPoint y: 86, endPoint x: 163, endPoint y: 91, distance: 237.9
click at [163, 91] on div "Visão Geral Contratos [GEOGRAPHIC_DATA] Lotes Clientes Minha Carteira Transferê…" at bounding box center [417, 179] width 835 height 359
click at [431, 61] on nav "Contratos Contrato #9107918e" at bounding box center [396, 61] width 406 height 14
drag, startPoint x: 189, startPoint y: 89, endPoint x: 390, endPoint y: 91, distance: 200.9
click at [390, 91] on div "Contratos Contrato #9107918e 0164-CONTRATO 164 Panorama Olivetanos 0164-CONTRAT…" at bounding box center [503, 362] width 663 height 638
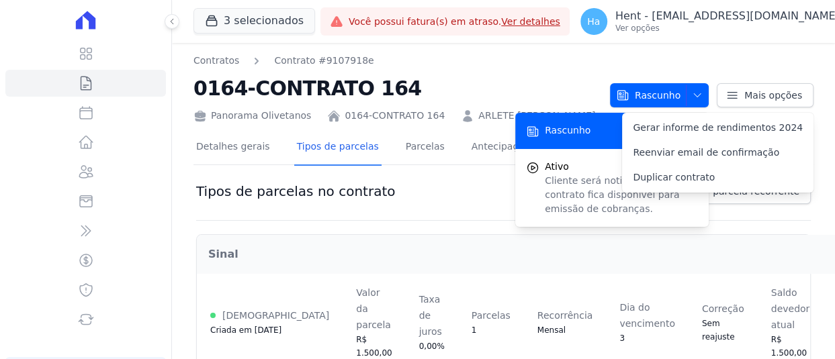
copy h2 "0164-CONTRATO 164"
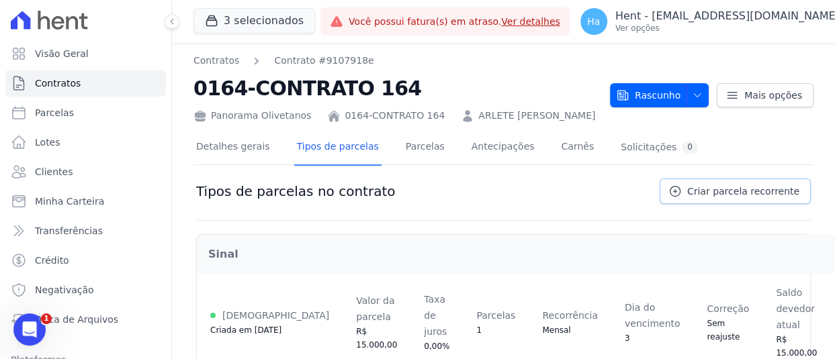
click at [718, 190] on span "Criar parcela recorrente" at bounding box center [743, 191] width 112 height 13
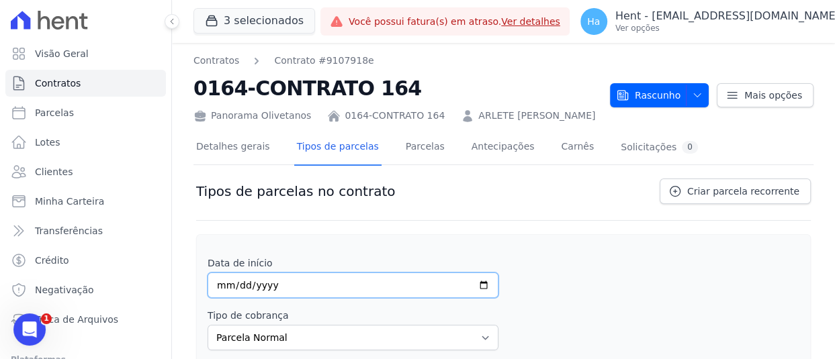
click at [218, 288] on input "date" at bounding box center [353, 286] width 291 height 26
type input "[DATE]"
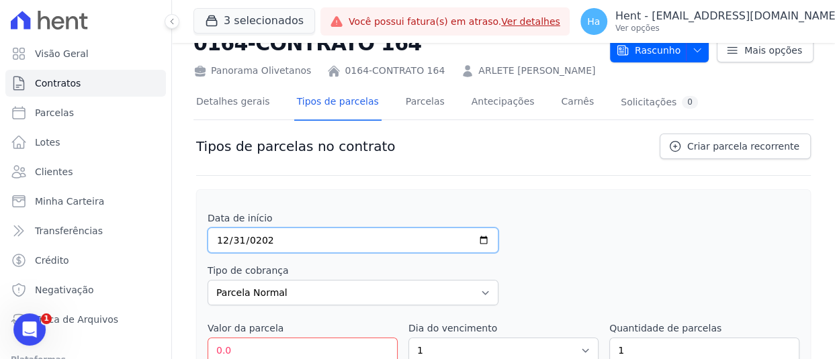
scroll to position [67, 0]
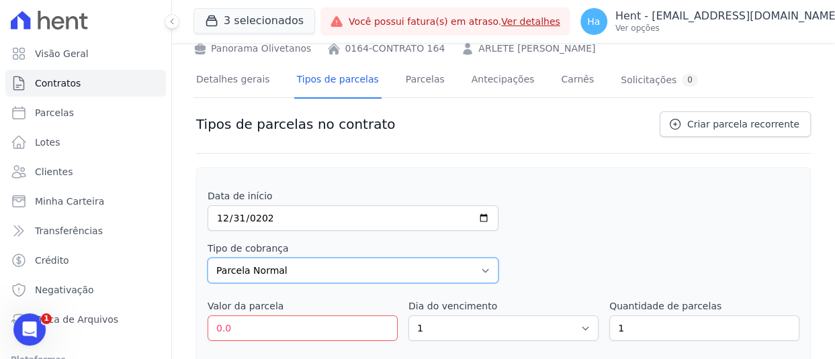
click at [272, 266] on select "Parcela Normal Entrada Sinal Intercalada Chaves Pré-chaves Pós-chaves Impostos …" at bounding box center [353, 271] width 291 height 26
click at [273, 267] on select "Parcela Normal Entrada Sinal Intercalada Chaves Pré-chaves Pós-chaves Impostos …" at bounding box center [353, 271] width 291 height 26
select select "financing"
click at [208, 258] on select "Parcela Normal Entrada Sinal Intercalada Chaves Pré-chaves Pós-chaves Impostos …" at bounding box center [353, 271] width 291 height 26
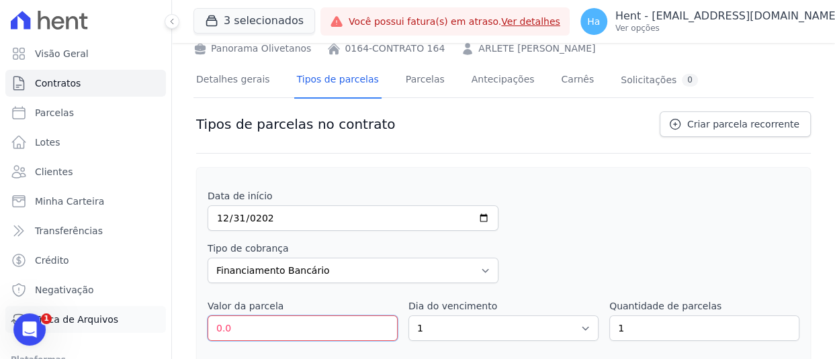
drag, startPoint x: 240, startPoint y: 333, endPoint x: 143, endPoint y: 317, distance: 98.0
click at [144, 318] on div "Visão Geral Contratos [GEOGRAPHIC_DATA] Lotes Clientes Minha Carteira Transferê…" at bounding box center [417, 179] width 835 height 359
paste input "643.2000"
click at [230, 327] on input "643.20000" at bounding box center [303, 329] width 190 height 26
click at [245, 333] on input "64320000" at bounding box center [303, 329] width 190 height 26
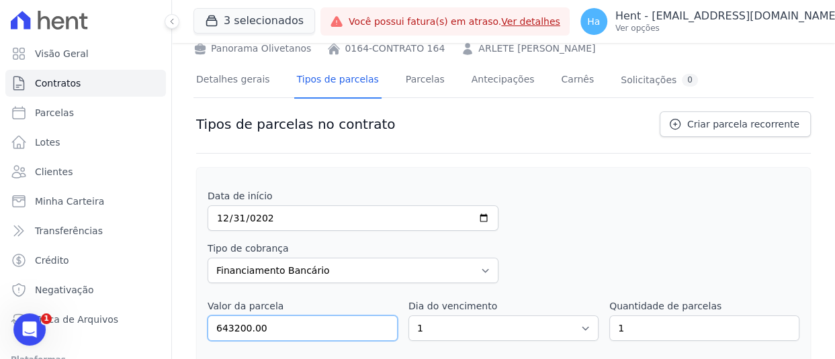
type input "643200.00"
click at [510, 329] on select "1 2 3 4 5 6 7 8 9 10 11 12 13 14 15 16 17 18 19 20 21 22 23 24 25 26 27 28 29 3…" at bounding box center [503, 329] width 190 height 26
select select "31"
click at [408, 316] on select "1 2 3 4 5 6 7 8 9 10 11 12 13 14 15 16 17 18 19 20 21 22 23 24 25 26 27 28 29 3…" at bounding box center [503, 329] width 190 height 26
click at [709, 253] on div "Tipo de cobrança Parcela Normal Entrada Sinal Intercalada Chaves Pré-chaves Pós…" at bounding box center [504, 263] width 592 height 42
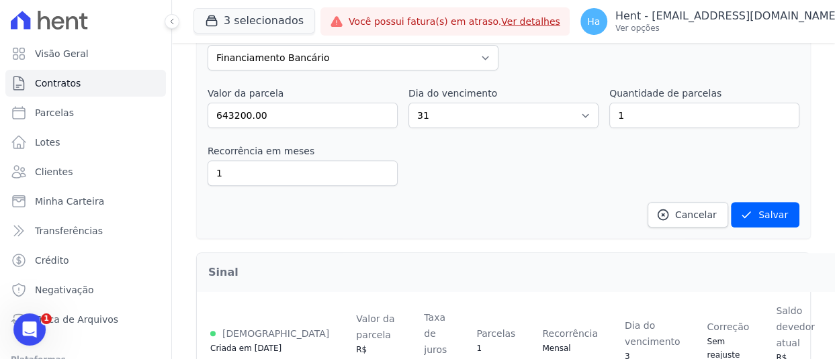
scroll to position [336, 0]
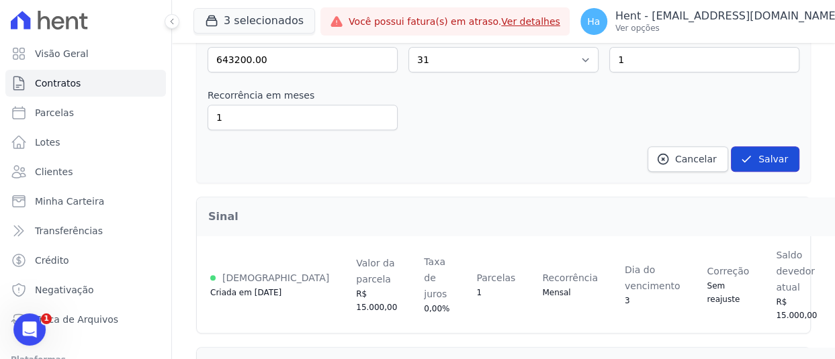
click at [754, 159] on button "Salvar" at bounding box center [765, 159] width 69 height 26
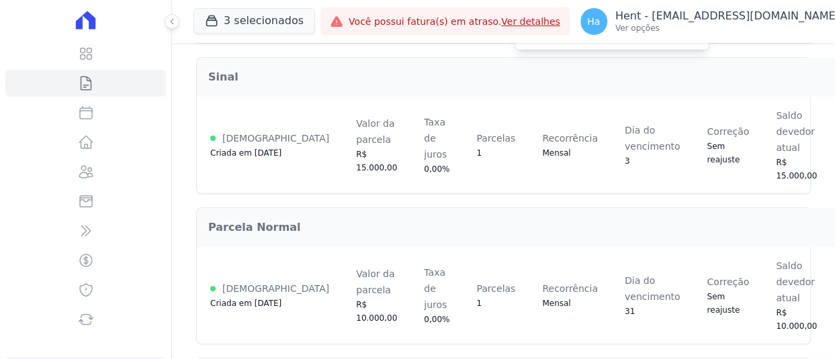
scroll to position [0, 0]
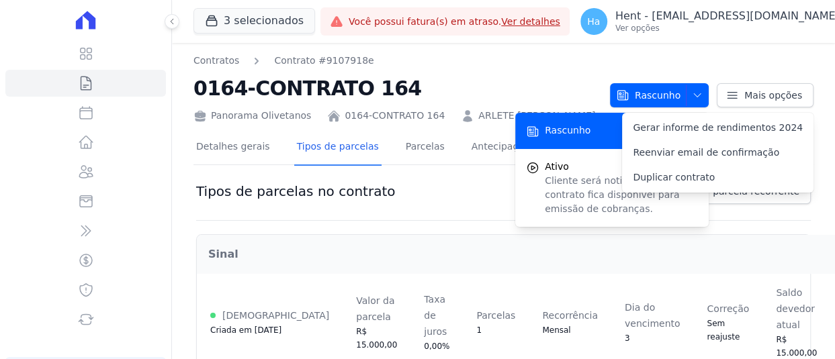
click at [769, 200] on link "Criar parcela recorrente" at bounding box center [735, 192] width 151 height 26
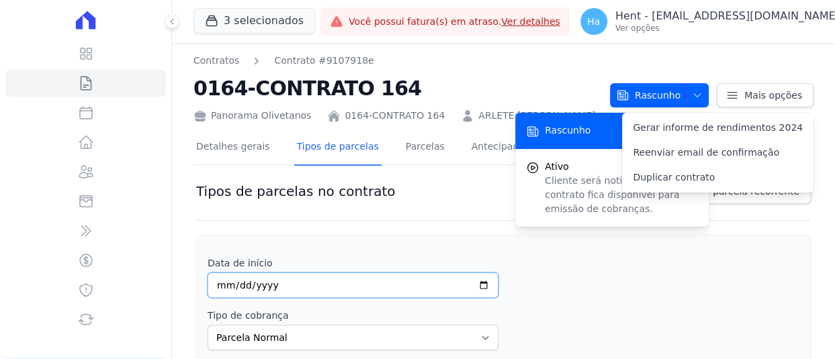
click at [221, 282] on input "date" at bounding box center [353, 286] width 291 height 26
type input "[DATE]"
click at [550, 284] on div "Data de início [DATE]" at bounding box center [504, 278] width 592 height 42
click at [262, 330] on select "Parcela Normal Entrada Sinal Intercalada Chaves Pré-chaves Pós-chaves Impostos …" at bounding box center [353, 338] width 291 height 26
select select "interleaved"
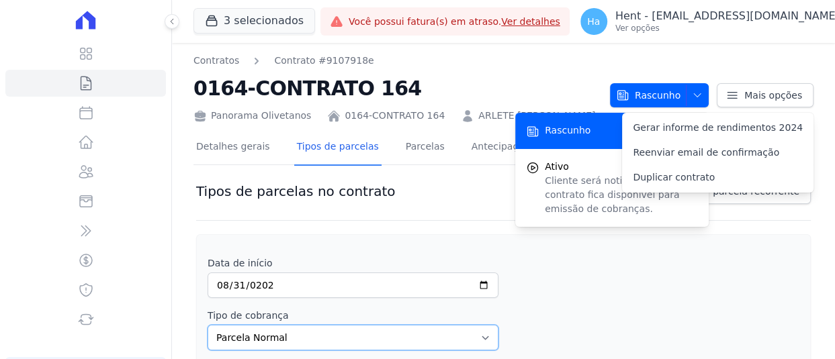
click at [208, 325] on select "Parcela Normal Entrada Sinal Intercalada Chaves Pré-chaves Pós-chaves Impostos …" at bounding box center [353, 338] width 291 height 26
click at [632, 322] on div "Tipo de cobrança Parcela Normal Entrada Sinal Intercalada Chaves Pré-chaves Pós…" at bounding box center [504, 330] width 592 height 42
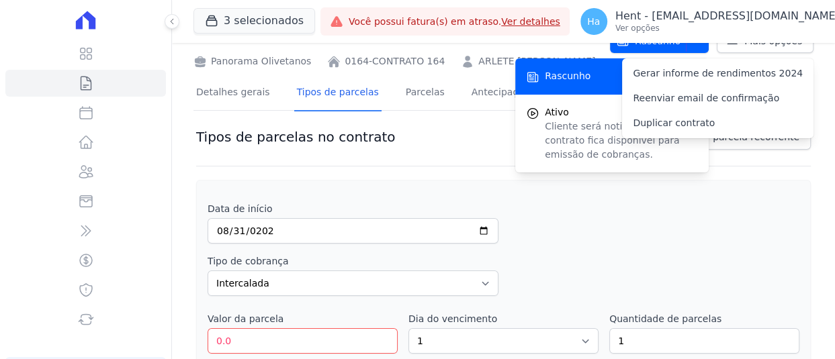
scroll to position [134, 0]
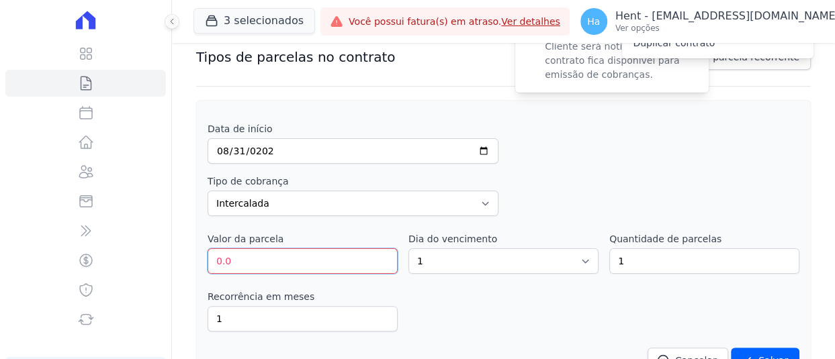
click at [228, 258] on input "0.0" at bounding box center [303, 262] width 190 height 26
drag, startPoint x: 267, startPoint y: 266, endPoint x: 140, endPoint y: 243, distance: 129.1
click at [142, 245] on div "Visão Geral Contratos [GEOGRAPHIC_DATA] Lotes Clientes Minha Carteira Transferê…" at bounding box center [417, 179] width 835 height 359
type input "100.00"
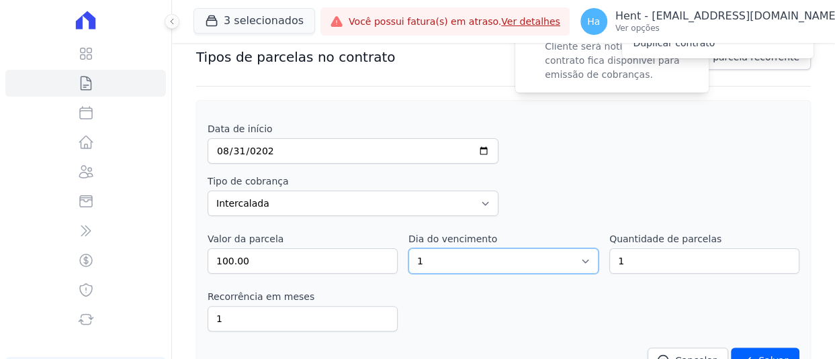
drag, startPoint x: 486, startPoint y: 253, endPoint x: 480, endPoint y: 260, distance: 9.5
click at [484, 256] on select "1 2 3 4 5 6 7 8 9 10 11 12 13 14 15 16 17 18 19 20 21 22 23 24 25 26 27 28 29 3…" at bounding box center [503, 262] width 190 height 26
select select "31"
click at [408, 249] on select "1 2 3 4 5 6 7 8 9 10 11 12 13 14 15 16 17 18 19 20 21 22 23 24 25 26 27 28 29 3…" at bounding box center [503, 262] width 190 height 26
click at [570, 324] on div "Recorrência em meses 1 in_advance" at bounding box center [504, 311] width 592 height 42
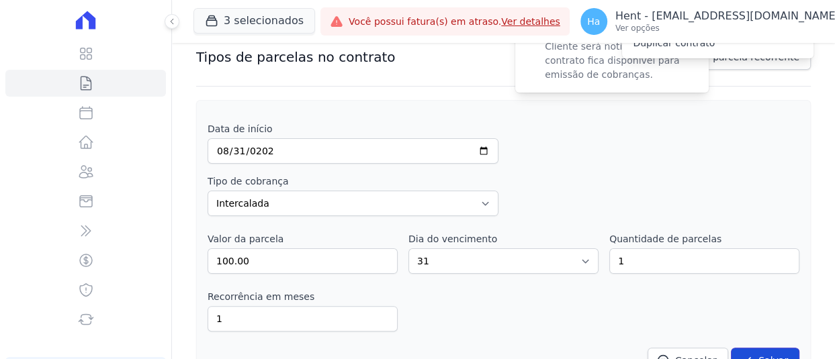
click at [775, 353] on button "Salvar" at bounding box center [765, 361] width 69 height 26
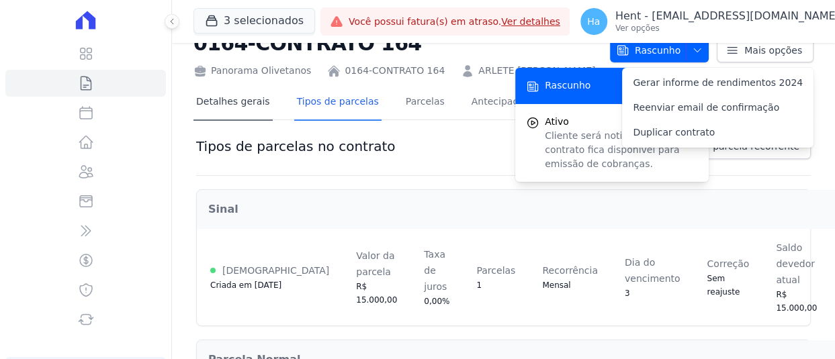
scroll to position [0, 0]
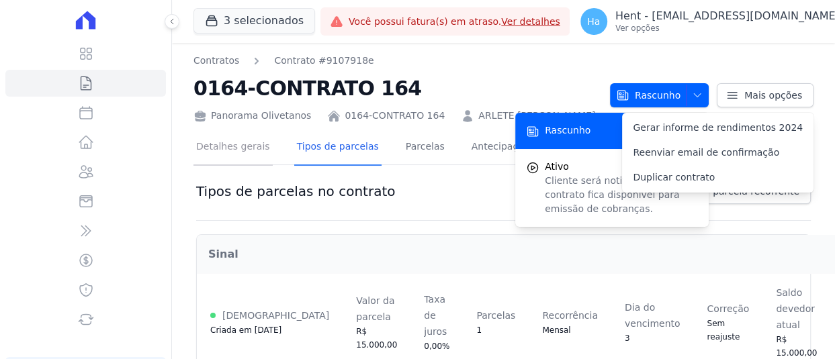
click at [226, 150] on link "Detalhes gerais" at bounding box center [232, 148] width 79 height 36
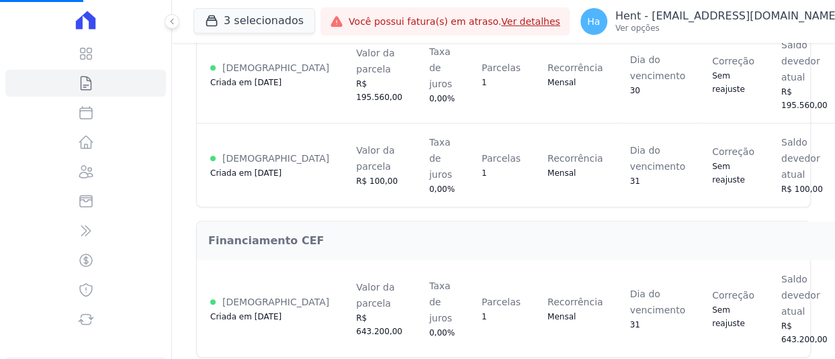
scroll to position [568, 0]
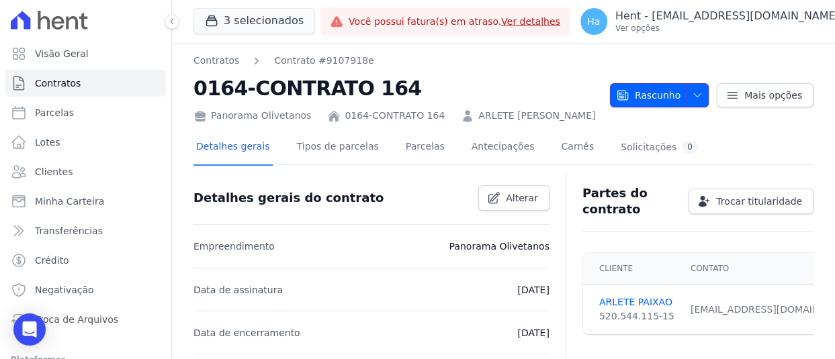
click at [697, 98] on icon "button" at bounding box center [697, 95] width 11 height 11
